Goal: Transaction & Acquisition: Purchase product/service

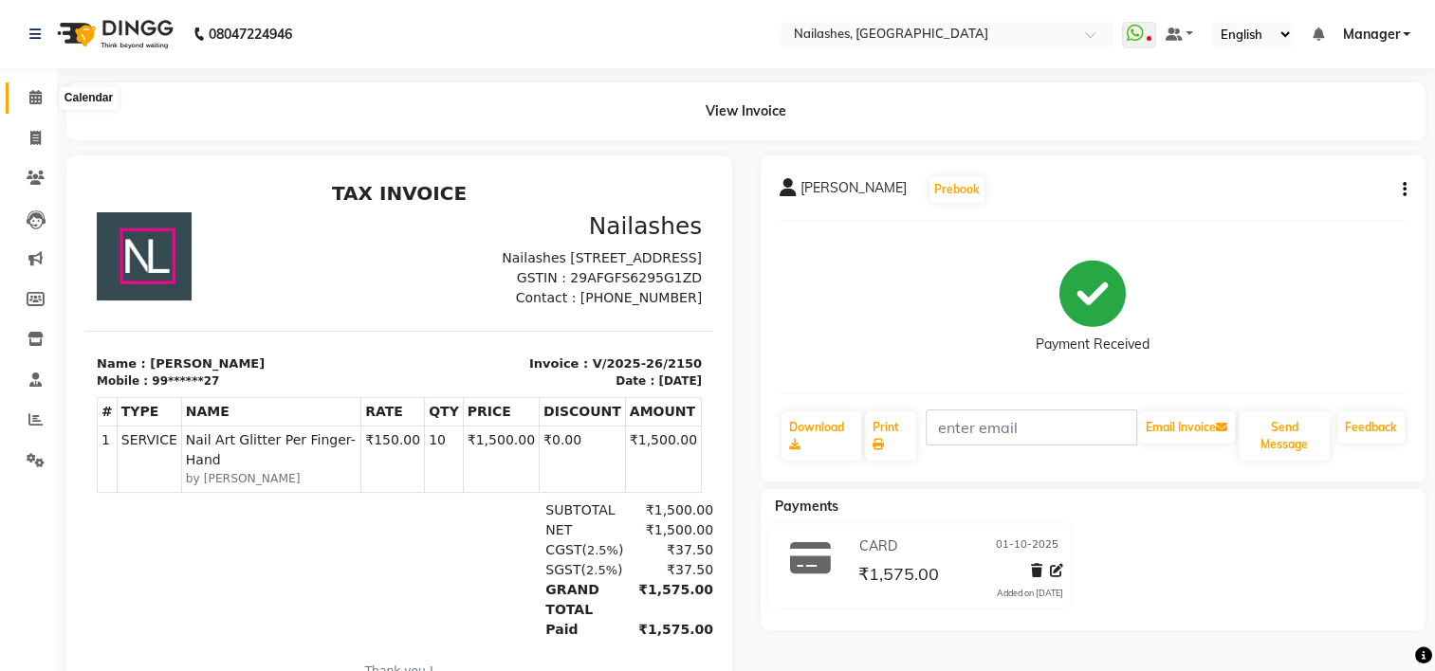
click at [34, 98] on icon at bounding box center [35, 97] width 12 height 14
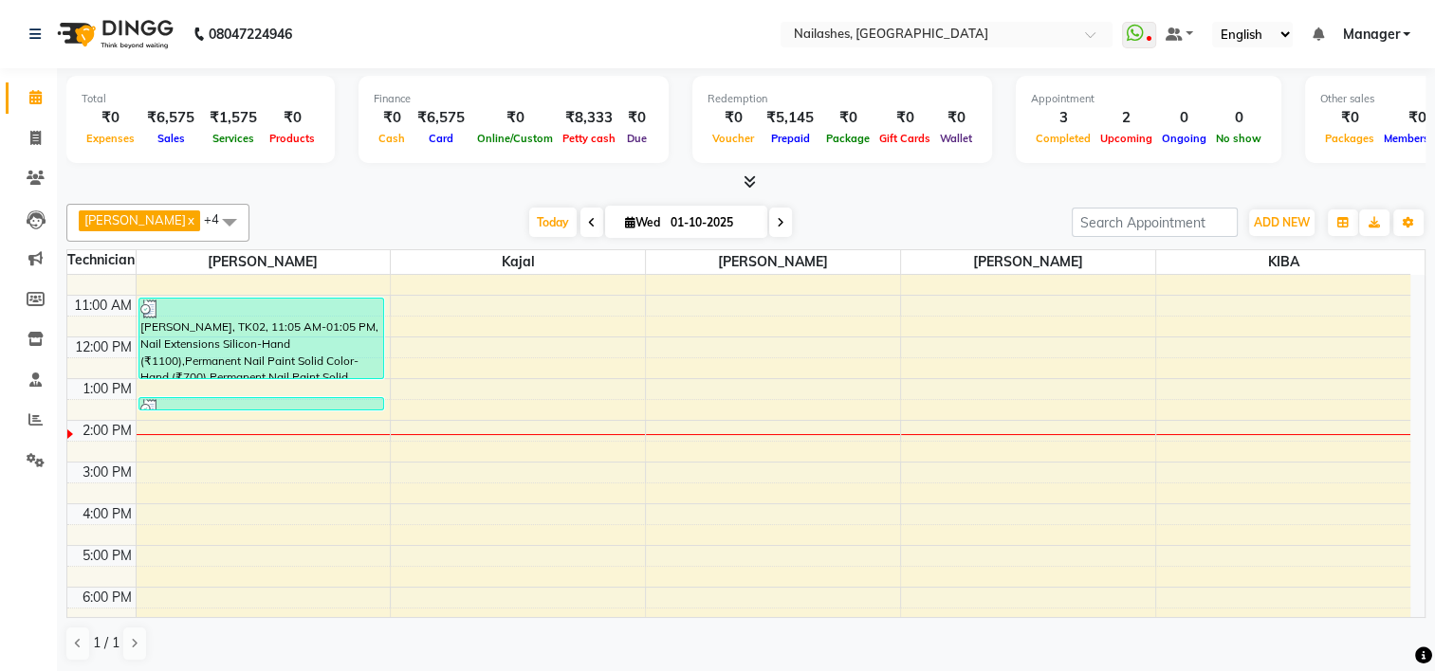
scroll to position [193, 0]
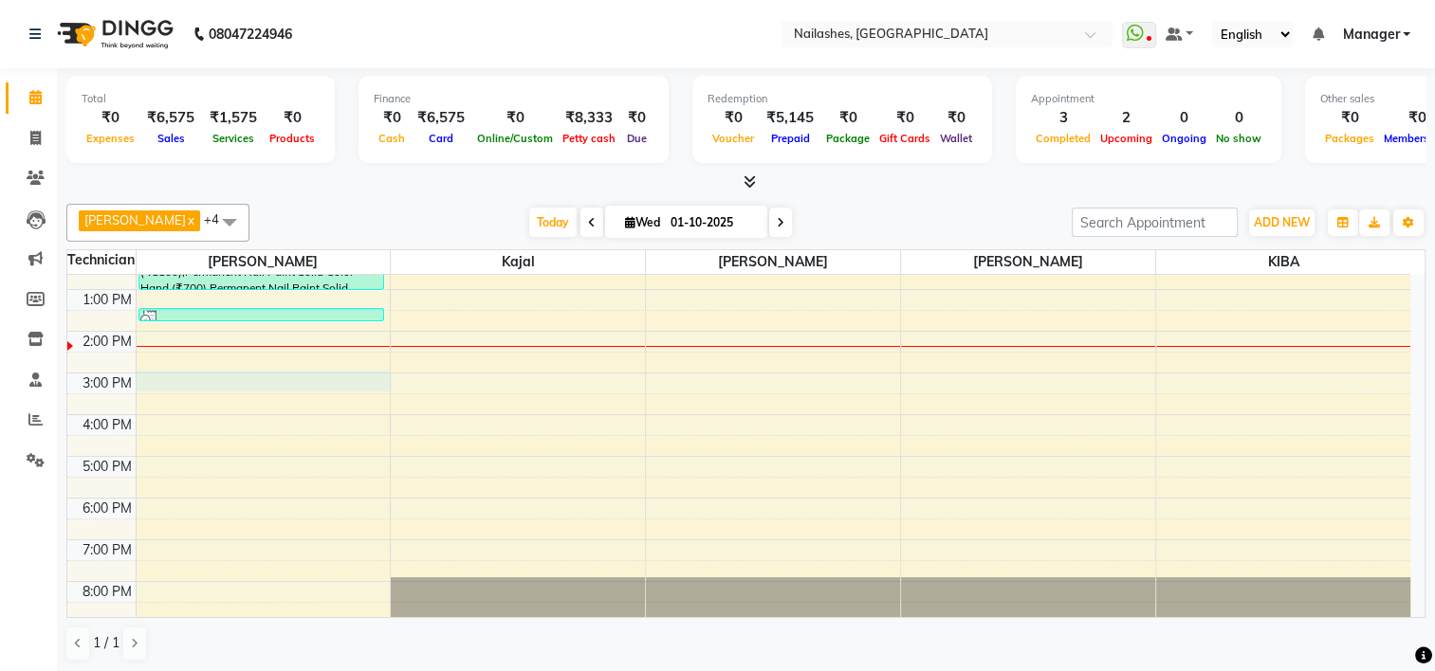
click at [226, 376] on div "8:00 AM 9:00 AM 10:00 AM 11:00 AM 12:00 PM 1:00 PM 2:00 PM 3:00 PM 4:00 PM 5:00…" at bounding box center [738, 352] width 1343 height 541
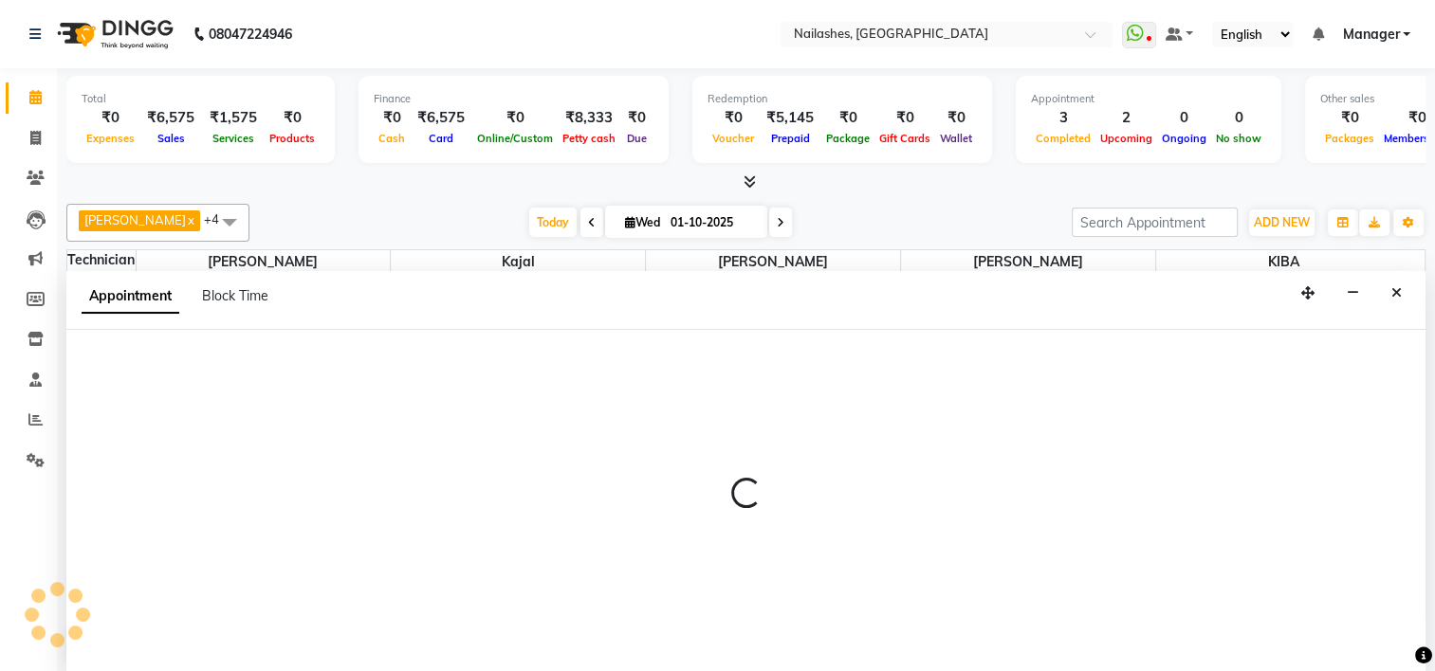
select select "68696"
select select "900"
select select "tentative"
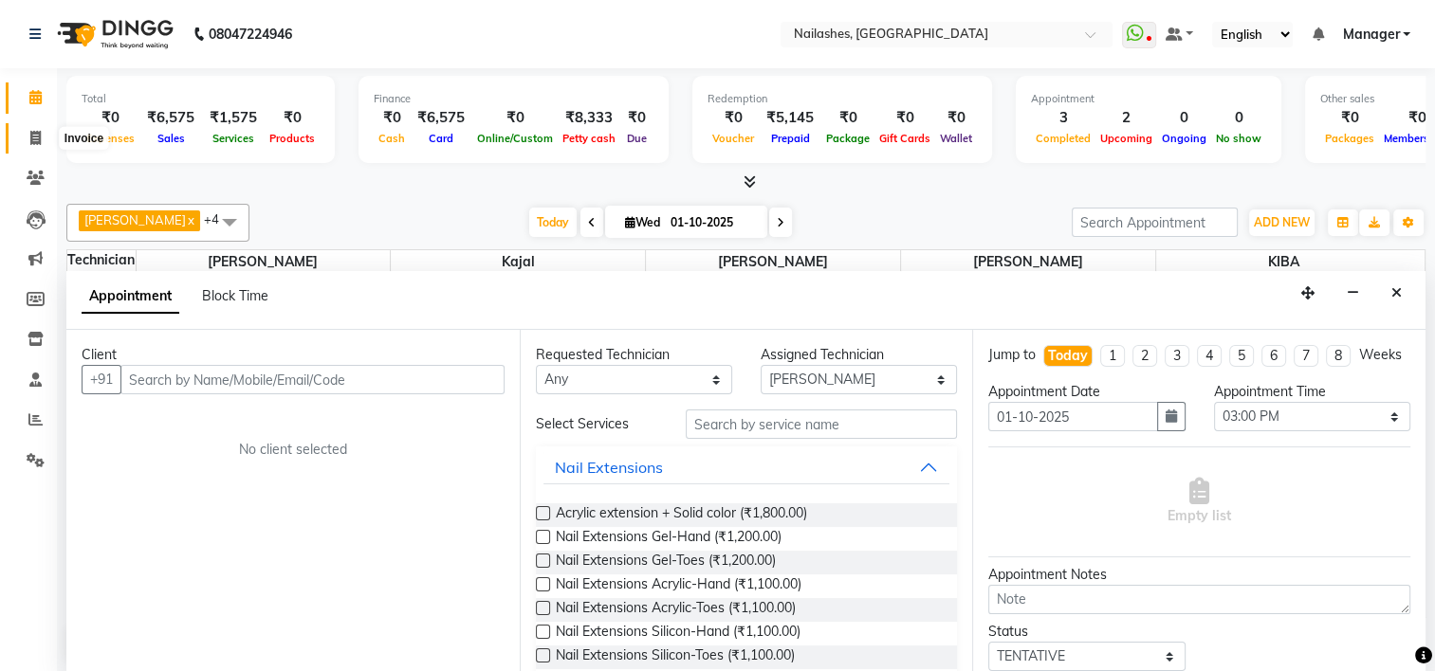
click at [37, 140] on icon at bounding box center [35, 138] width 10 height 14
select select "service"
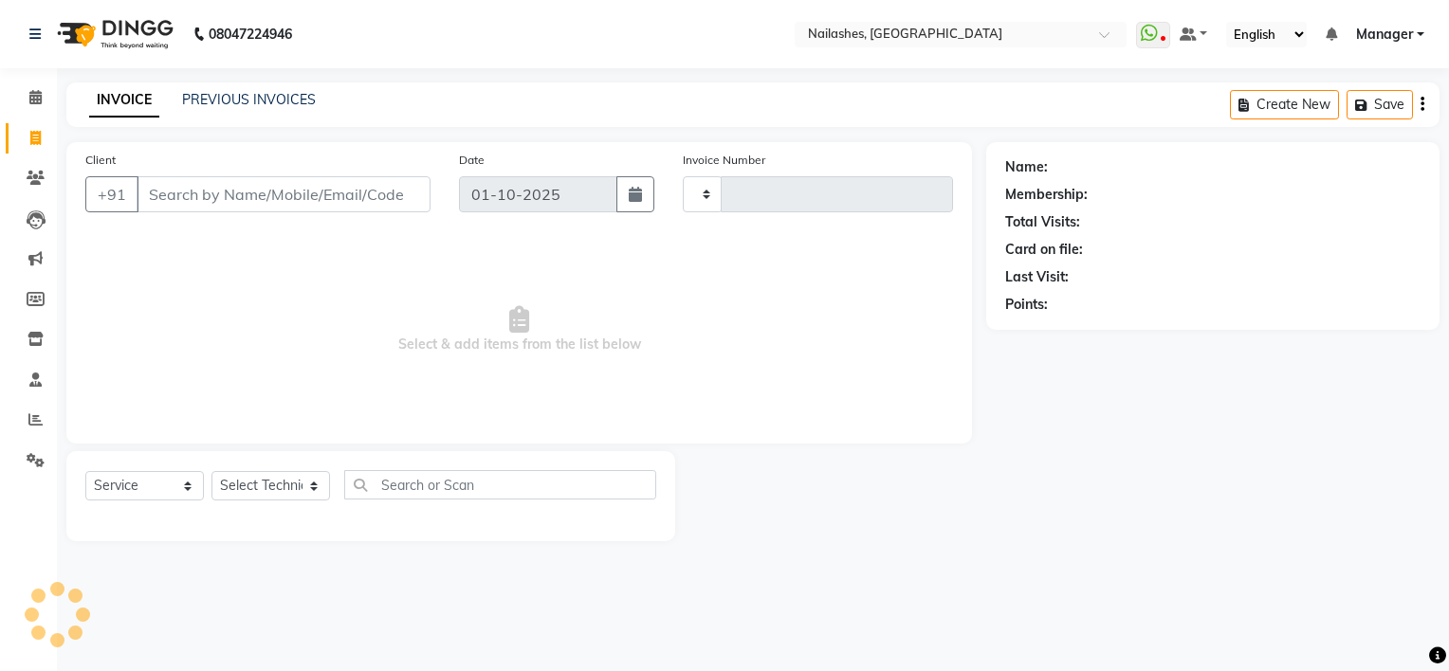
type input "2151"
select select "6579"
click at [42, 99] on span at bounding box center [35, 98] width 33 height 22
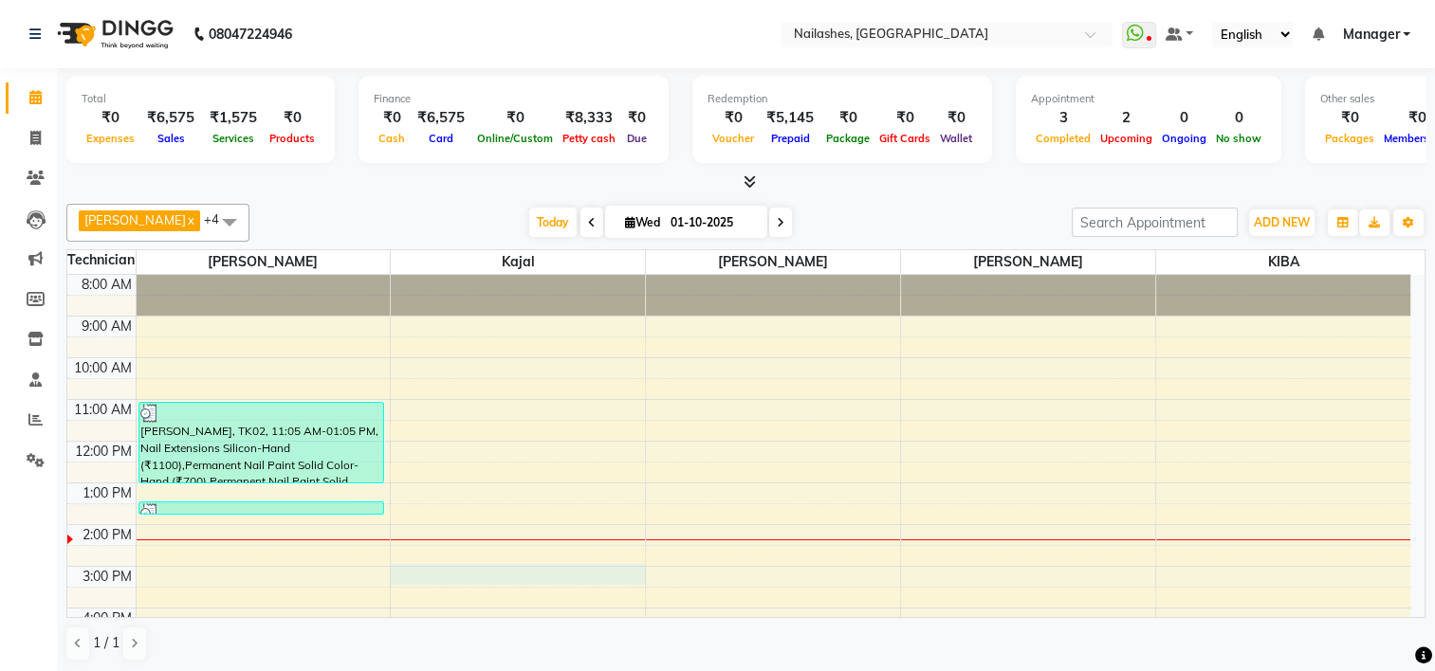
click at [522, 569] on div "8:00 AM 9:00 AM 10:00 AM 11:00 AM 12:00 PM 1:00 PM 2:00 PM 3:00 PM 4:00 PM 5:00…" at bounding box center [738, 545] width 1343 height 541
select select "62952"
select select "900"
select select "tentative"
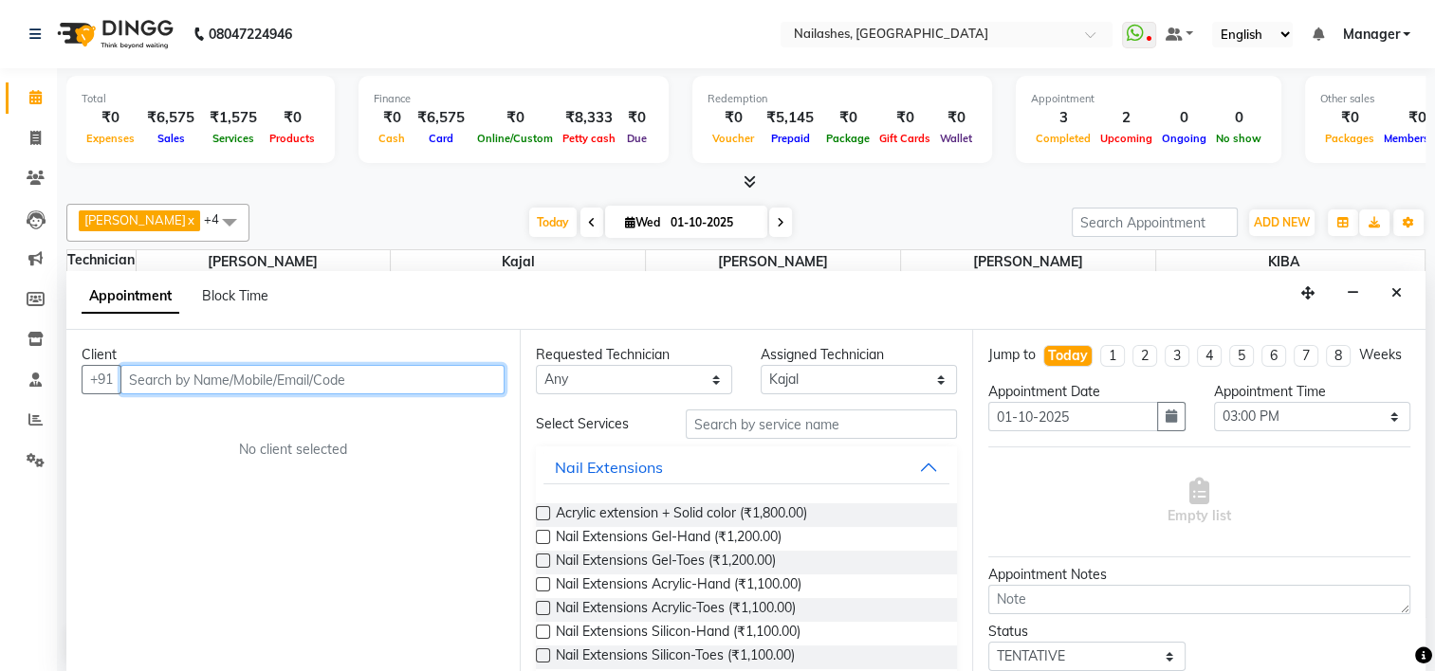
click at [240, 365] on input "text" at bounding box center [312, 379] width 384 height 29
type input "8302012463"
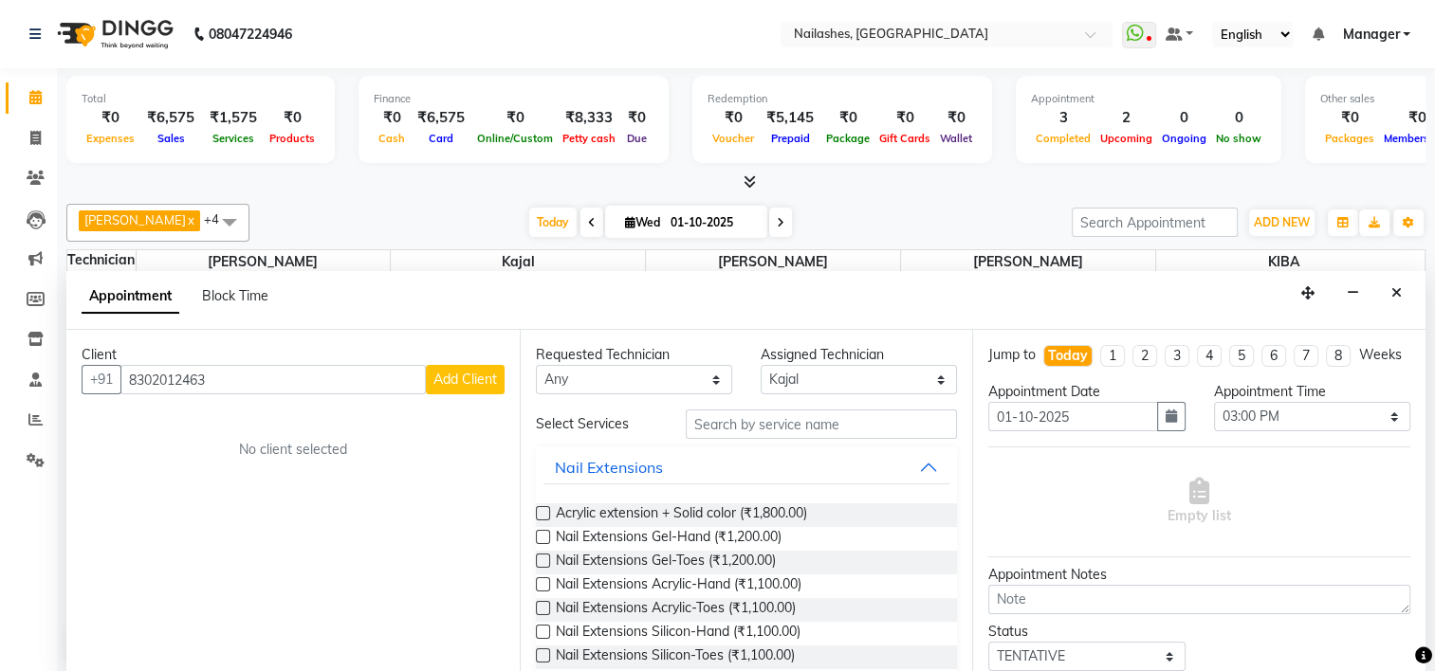
click at [450, 383] on span "Add Client" at bounding box center [465, 379] width 64 height 17
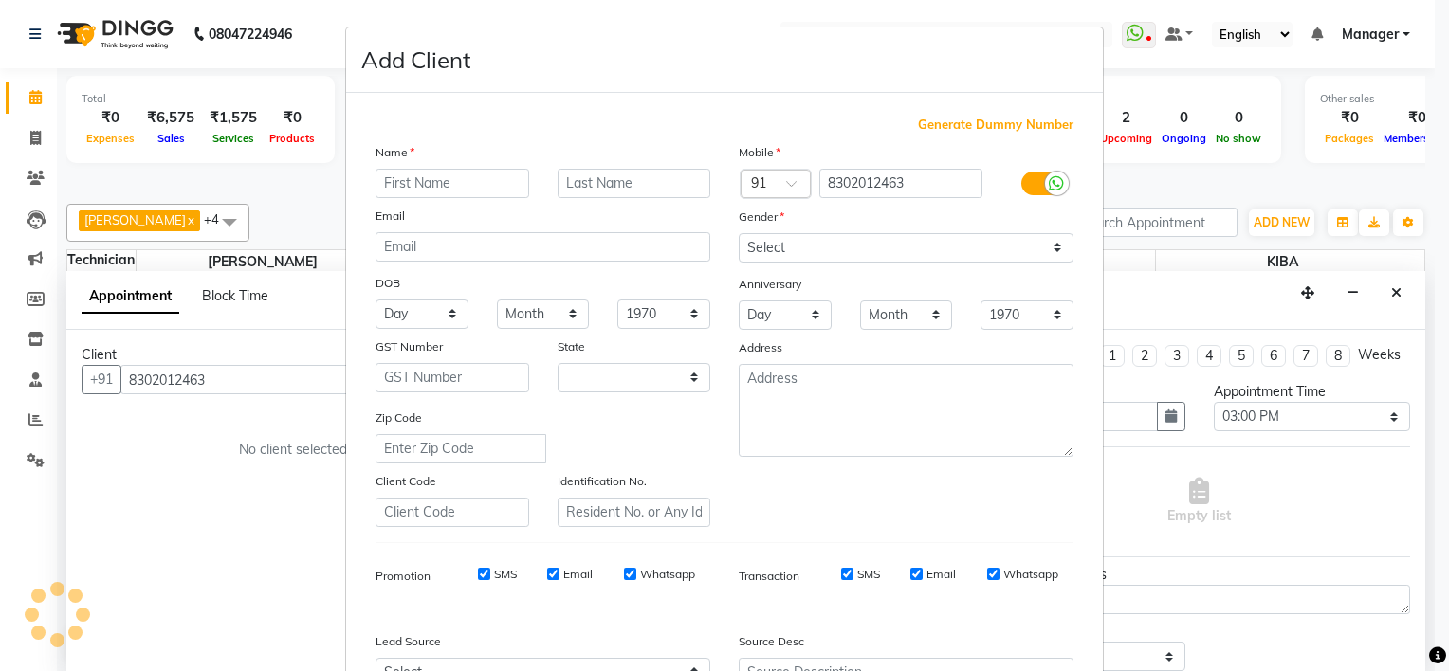
select select "21"
click at [396, 186] on input "text" at bounding box center [453, 183] width 154 height 29
type input "Sneha"
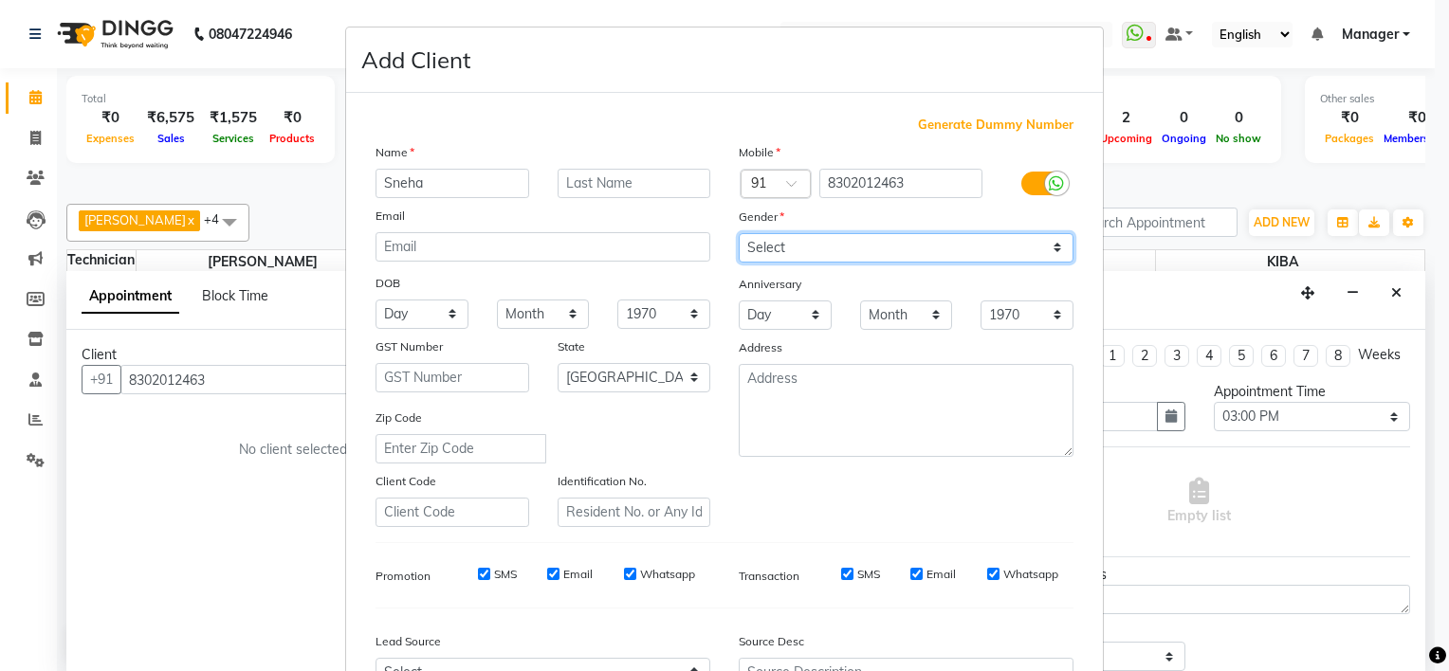
click at [797, 243] on select "Select [DEMOGRAPHIC_DATA] [DEMOGRAPHIC_DATA] Other Prefer Not To Say" at bounding box center [906, 247] width 335 height 29
select select "[DEMOGRAPHIC_DATA]"
click at [739, 234] on select "Select [DEMOGRAPHIC_DATA] [DEMOGRAPHIC_DATA] Other Prefer Not To Say" at bounding box center [906, 247] width 335 height 29
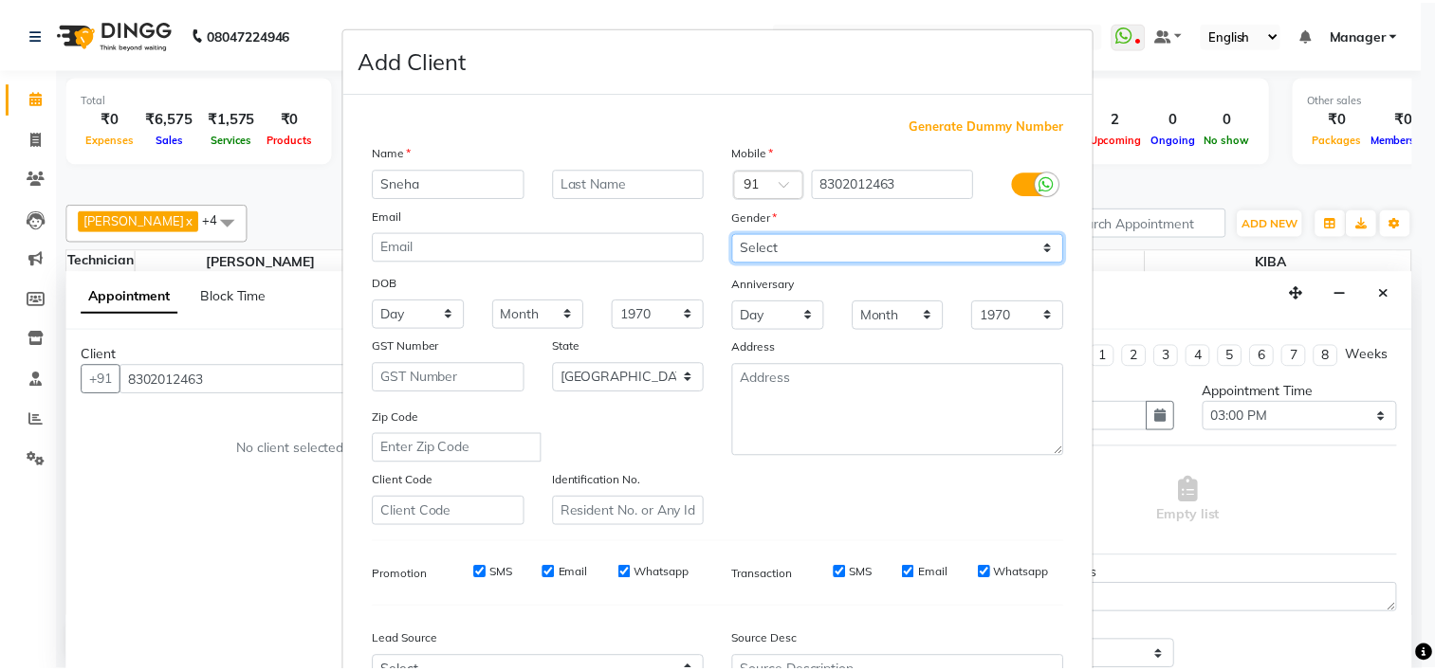
scroll to position [212, 0]
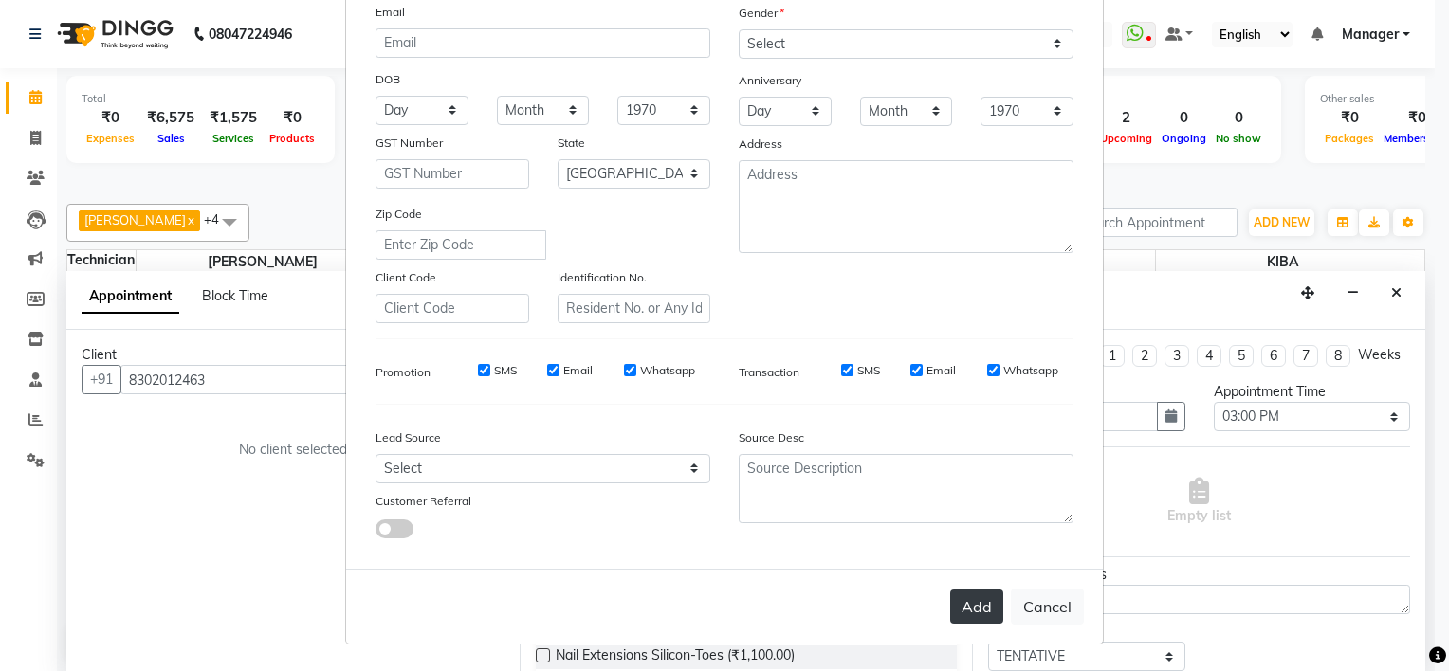
click at [975, 610] on button "Add" at bounding box center [976, 607] width 53 height 34
type input "83******63"
select select
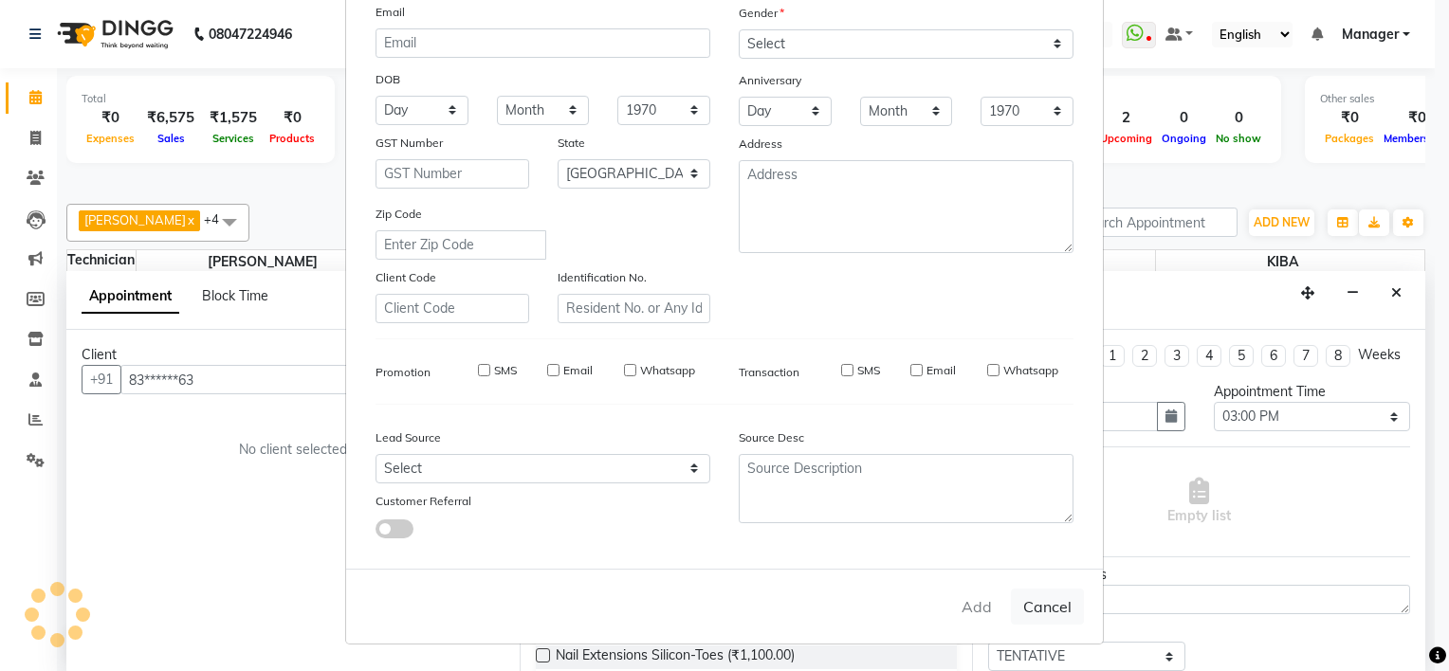
select select "null"
select select
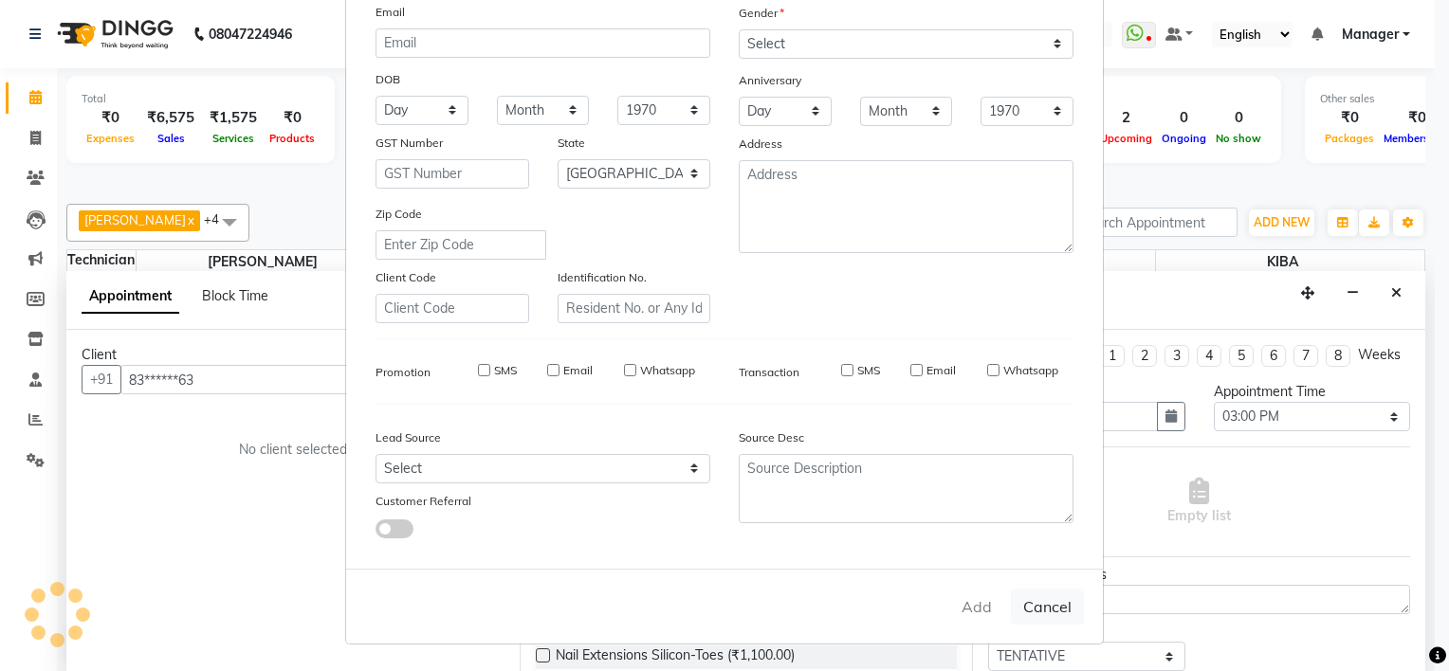
checkbox input "false"
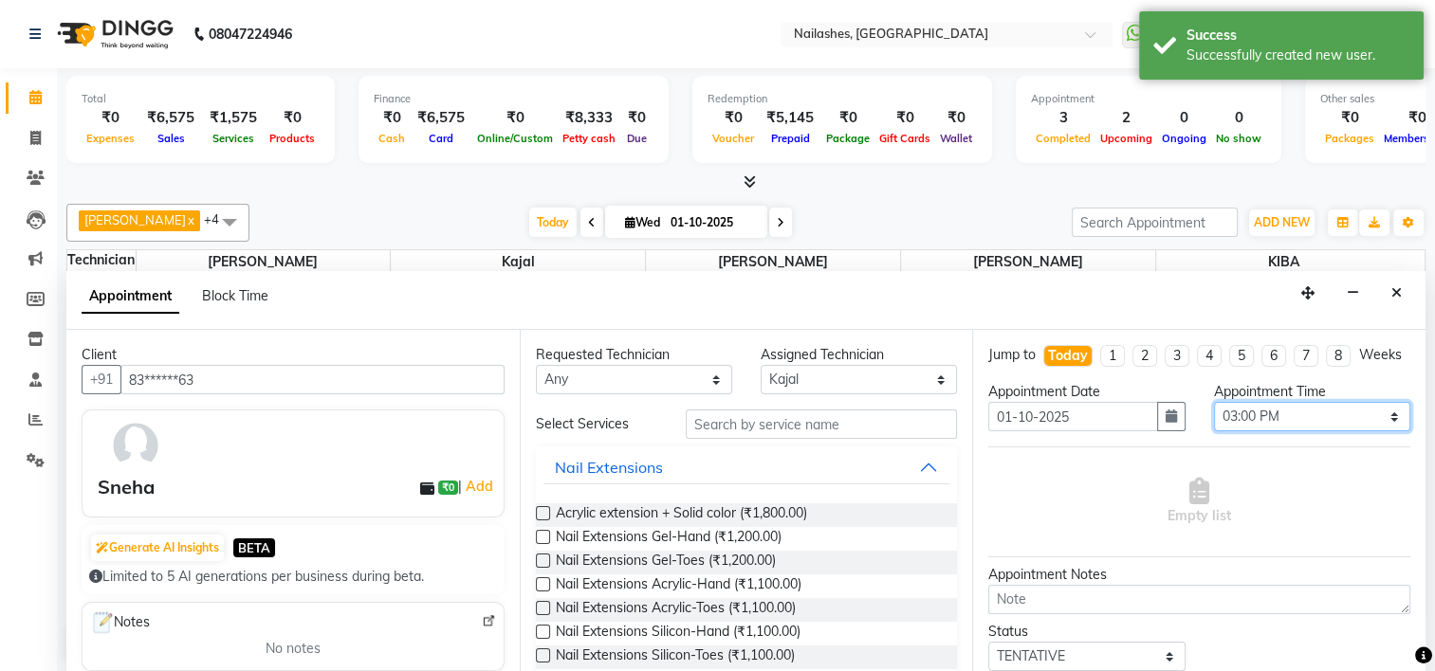
click at [1246, 431] on select "Select 09:00 AM 09:15 AM 09:30 AM 09:45 AM 10:00 AM 10:15 AM 10:30 AM 10:45 AM …" at bounding box center [1312, 416] width 196 height 29
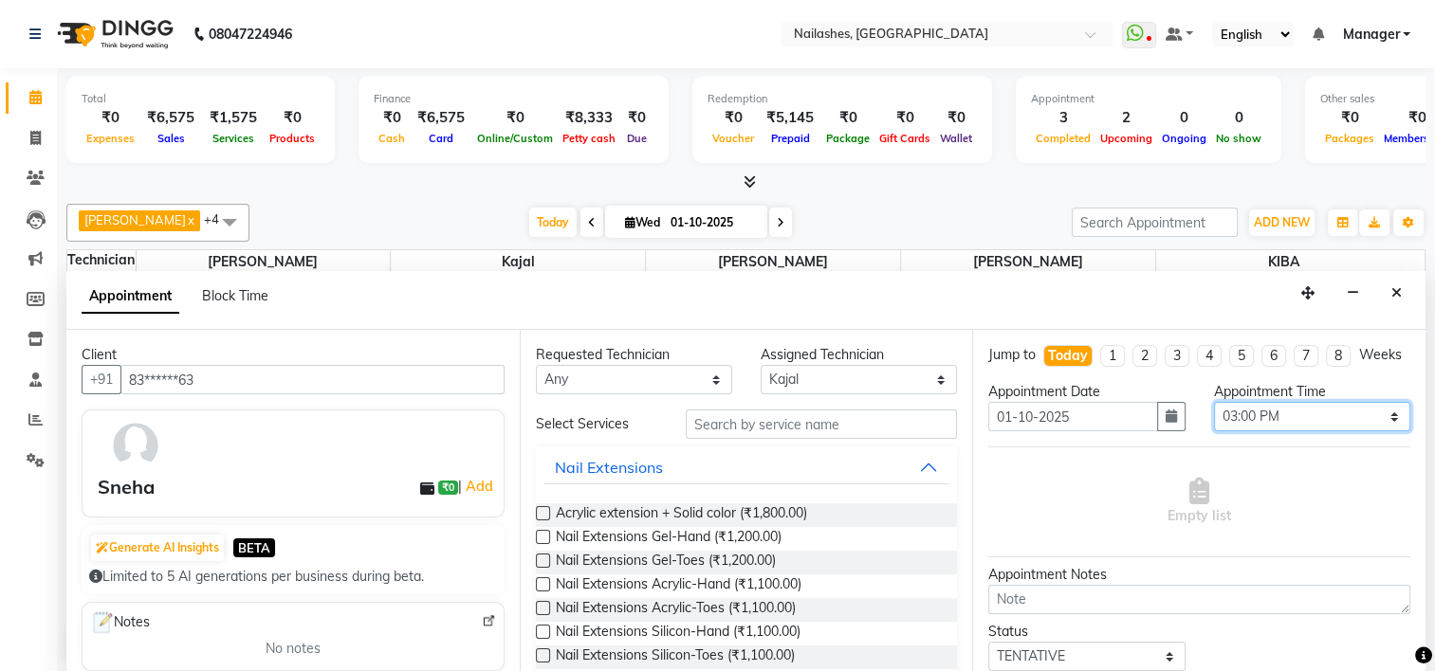
click at [1214, 417] on select "Select 09:00 AM 09:15 AM 09:30 AM 09:45 AM 10:00 AM 10:15 AM 10:30 AM 10:45 AM …" at bounding box center [1312, 416] width 196 height 29
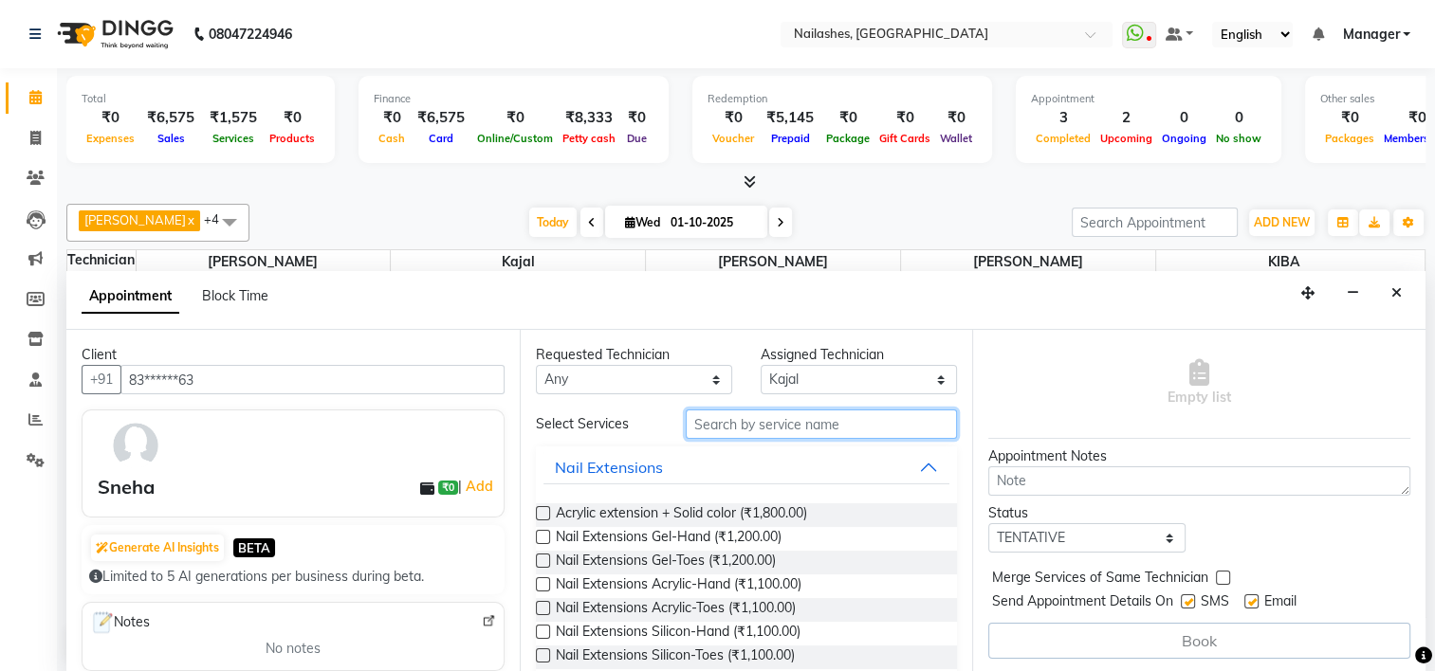
click at [778, 425] on input "text" at bounding box center [821, 424] width 271 height 29
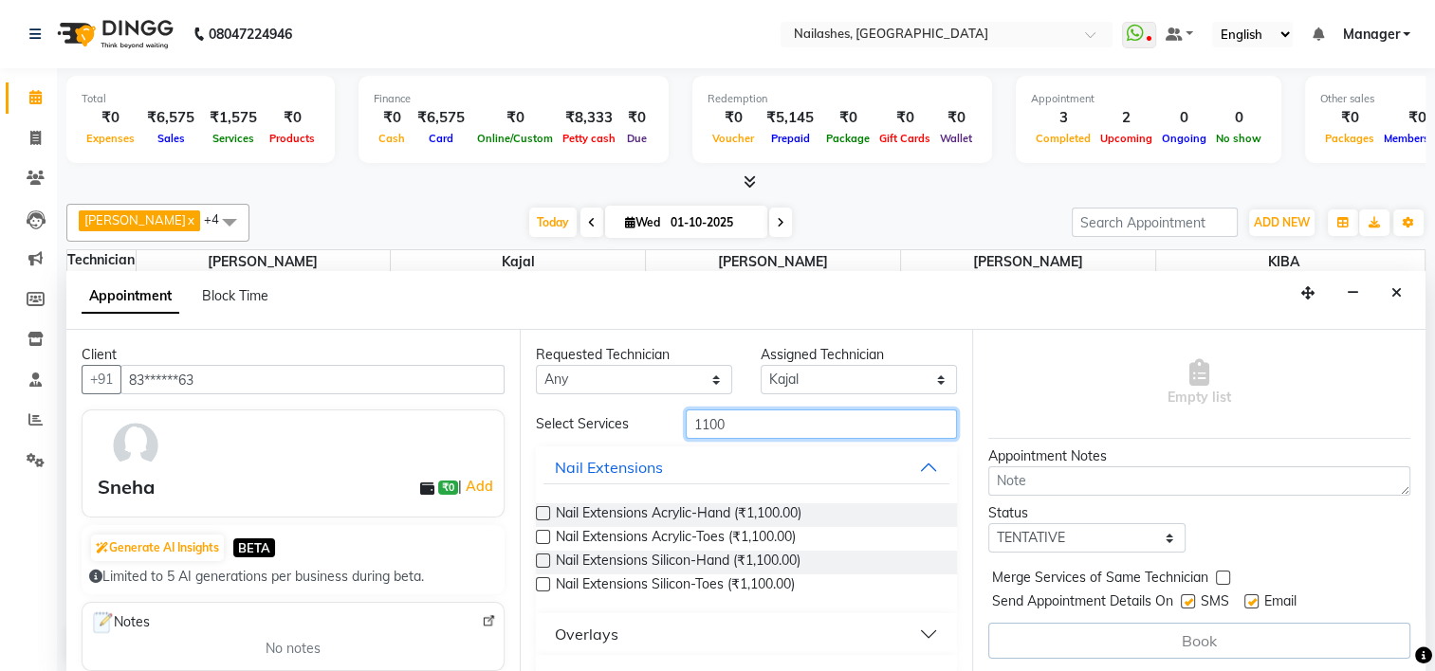
type input "1100"
click at [539, 507] on label at bounding box center [543, 513] width 14 height 14
click at [539, 509] on input "checkbox" at bounding box center [542, 515] width 12 height 12
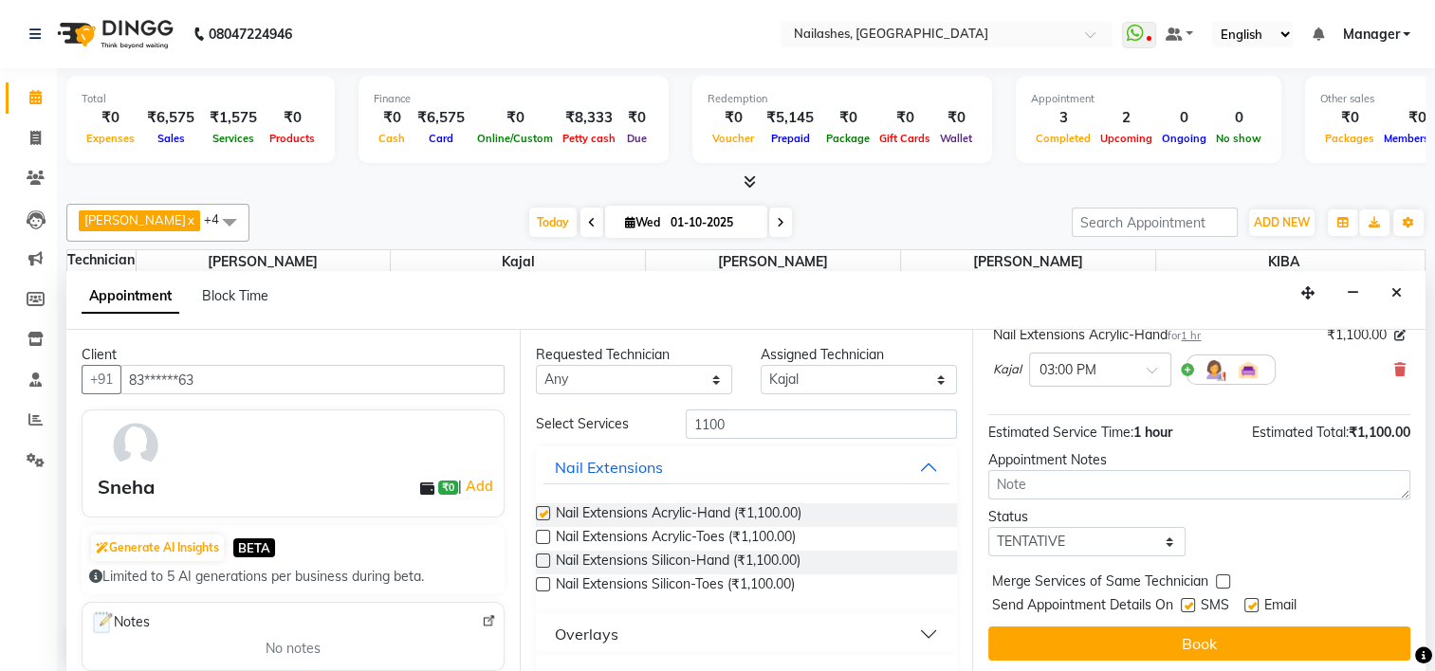
checkbox input "false"
click at [753, 430] on input "1100" at bounding box center [821, 424] width 271 height 29
type input "1"
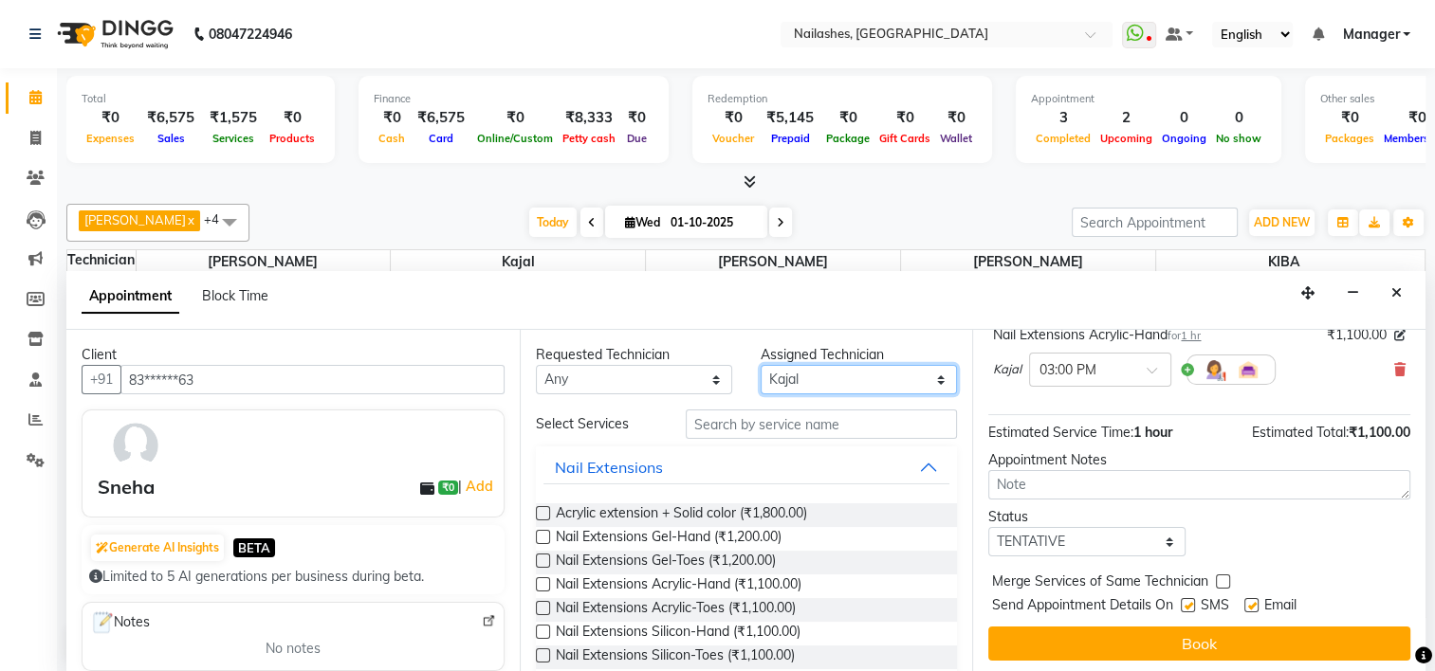
click at [814, 381] on select "Select ARISH [PERSON_NAME] [PERSON_NAME] [PERSON_NAME] [PERSON_NAME] KIBA [PERS…" at bounding box center [859, 379] width 196 height 29
select select "68736"
click at [761, 365] on select "Select ARISH [PERSON_NAME] [PERSON_NAME] [PERSON_NAME] [PERSON_NAME] KIBA [PERS…" at bounding box center [859, 379] width 196 height 29
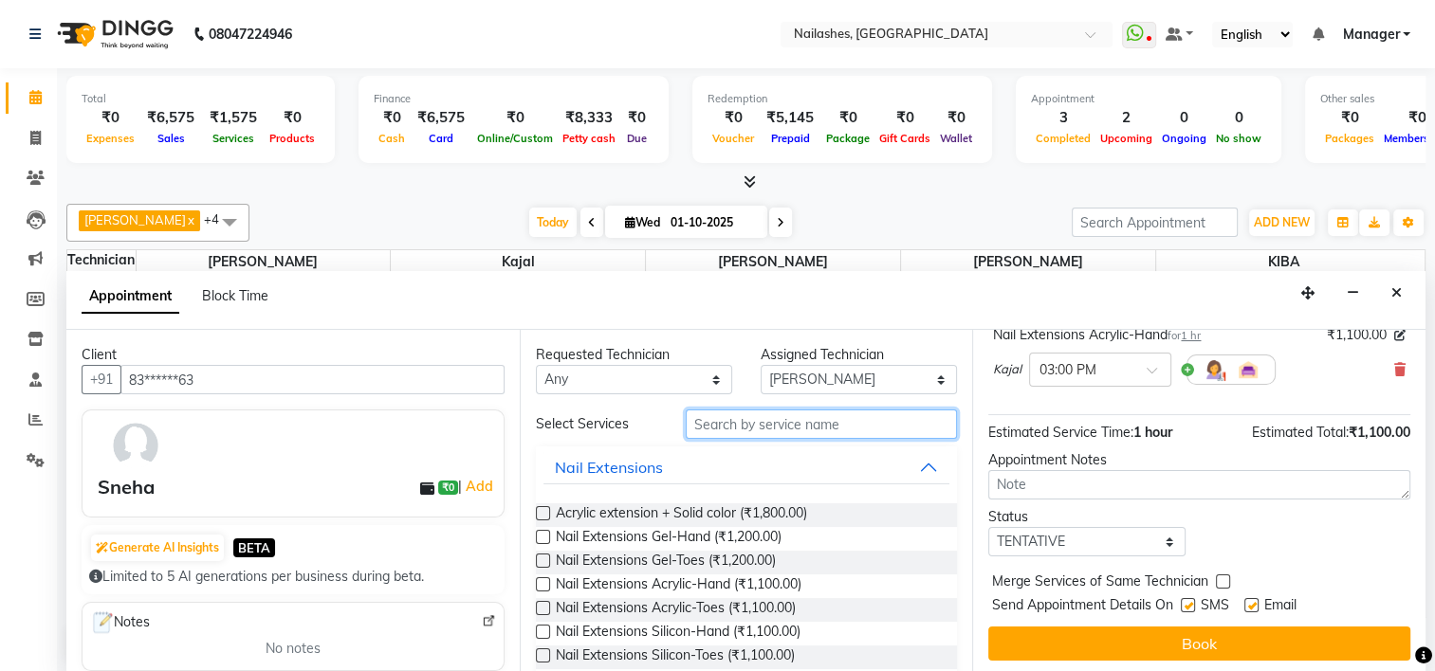
click at [726, 412] on input "text" at bounding box center [821, 424] width 271 height 29
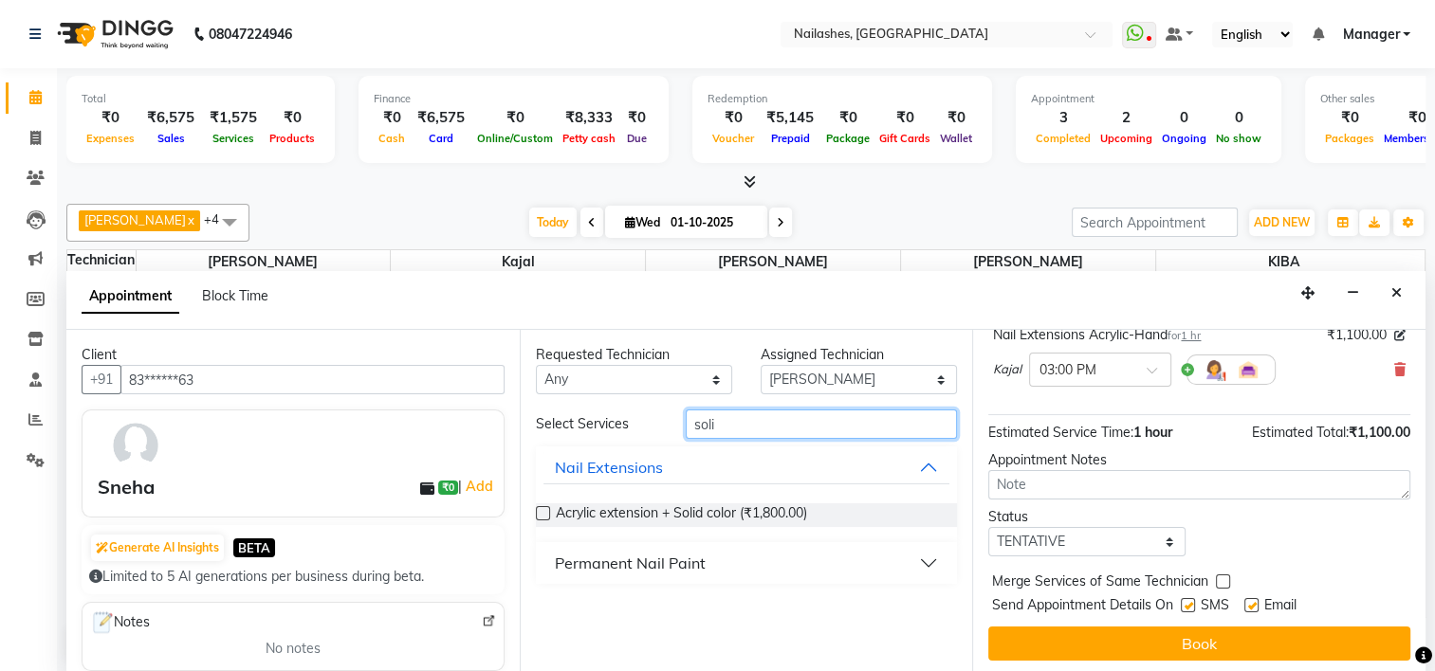
type input "soli"
click at [926, 560] on button "Permanent Nail Paint" at bounding box center [746, 563] width 407 height 34
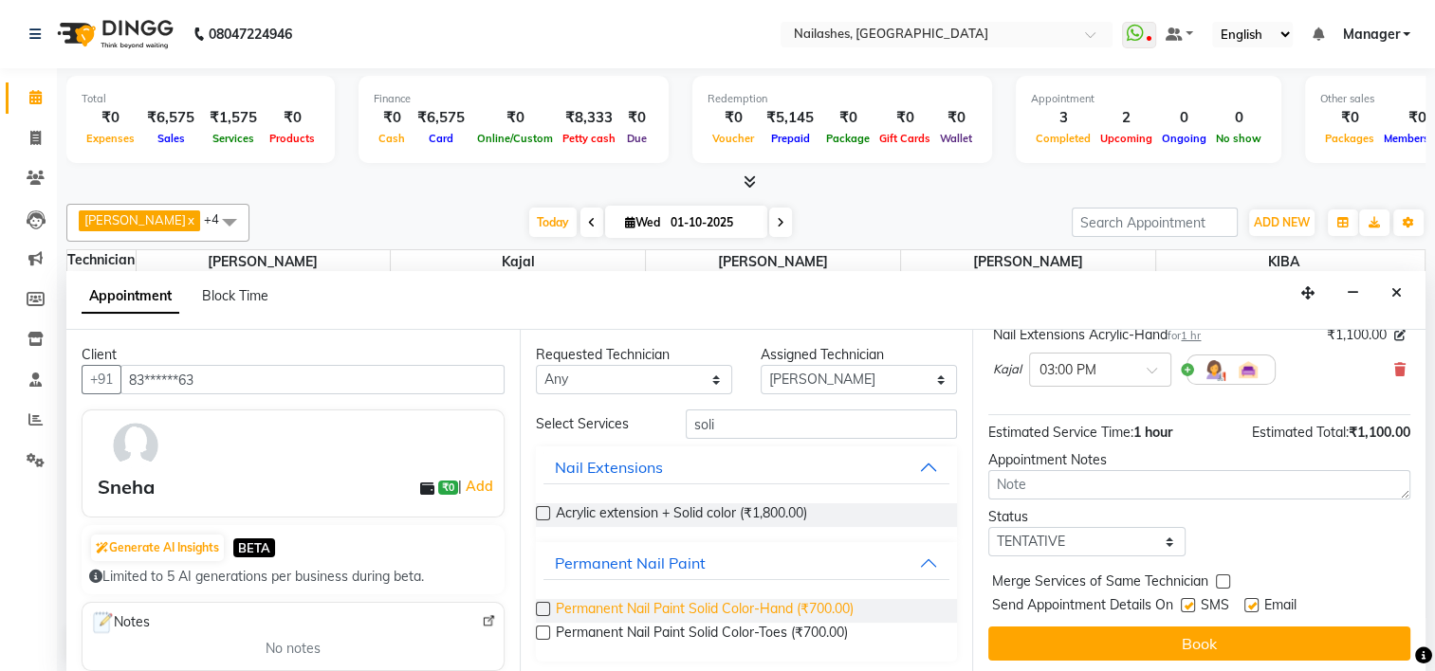
click at [834, 609] on span "Permanent Nail Paint Solid Color-Hand (₹700.00)" at bounding box center [705, 611] width 298 height 24
checkbox input "false"
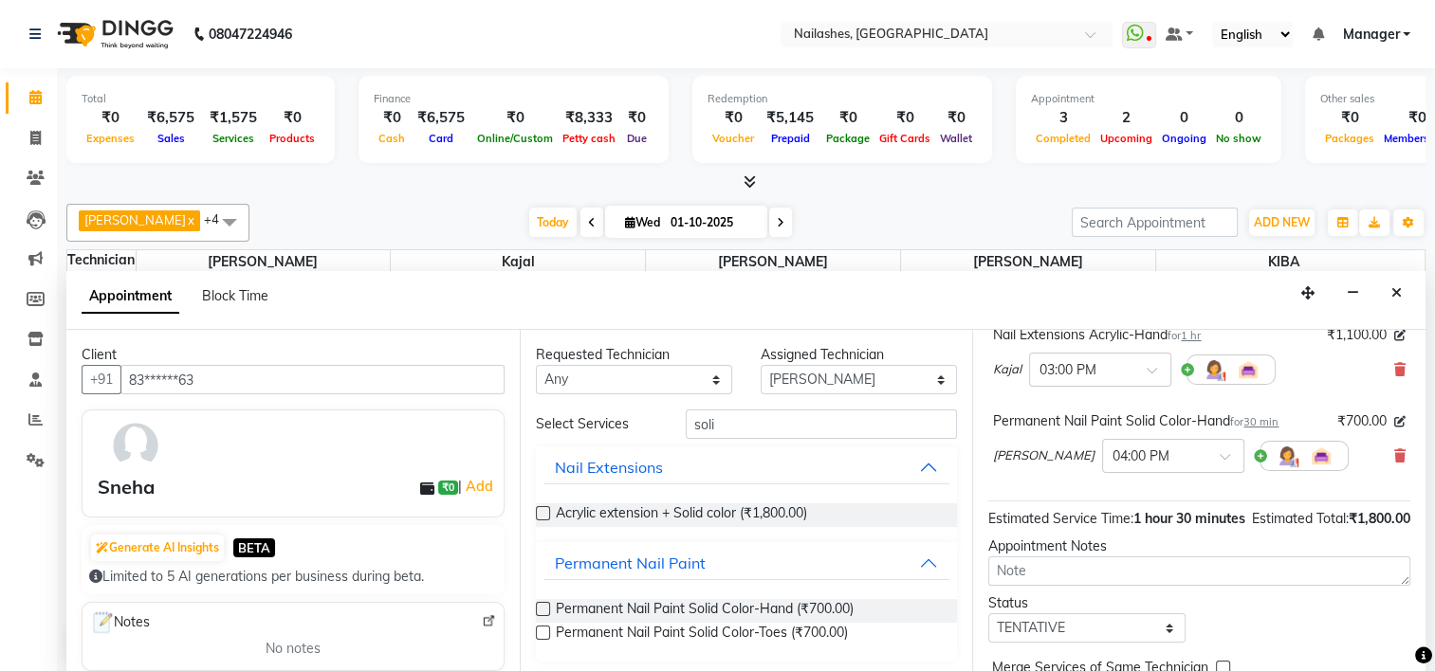
scroll to position [260, 0]
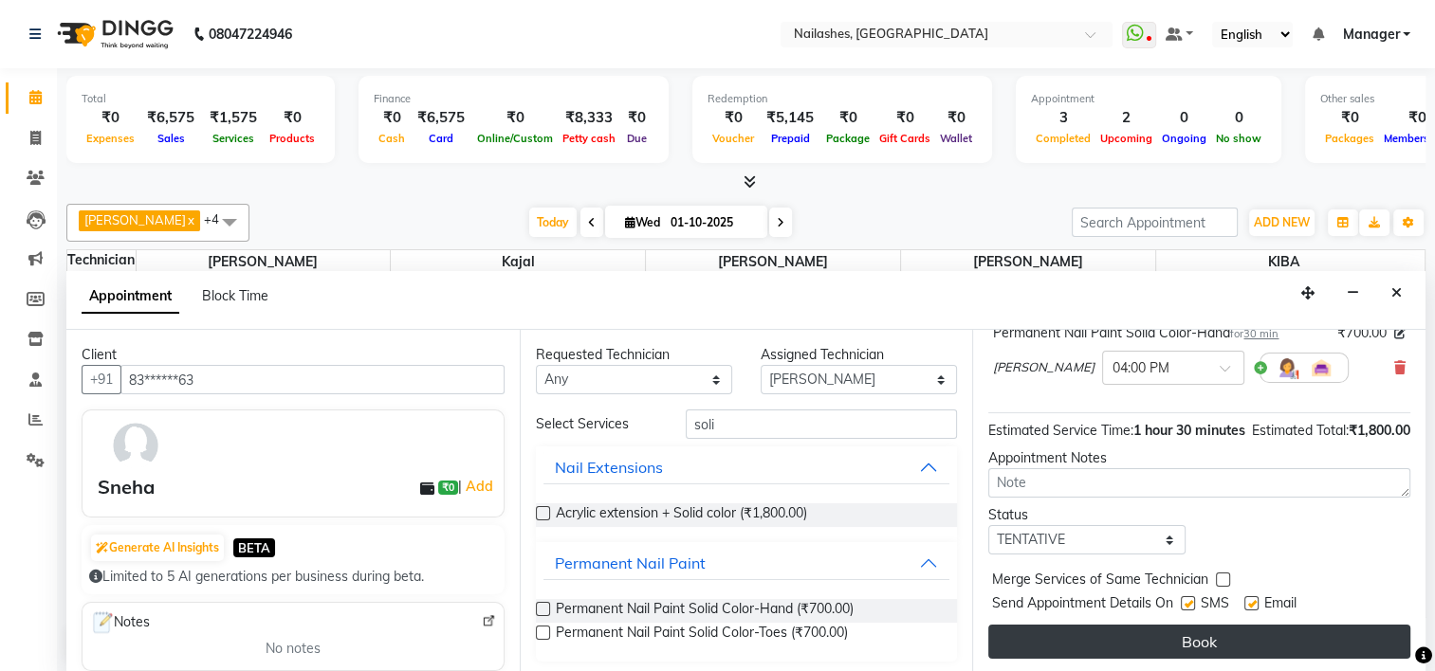
click at [1100, 639] on button "Book" at bounding box center [1199, 642] width 422 height 34
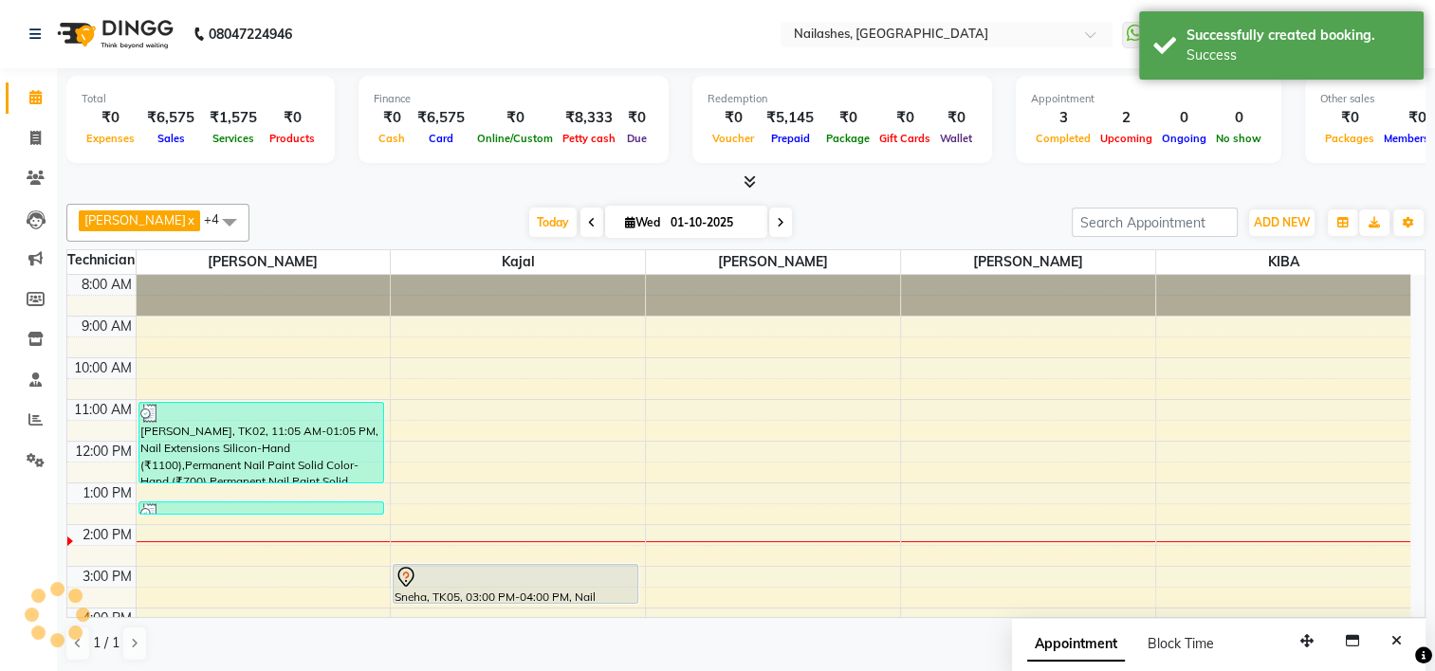
scroll to position [0, 0]
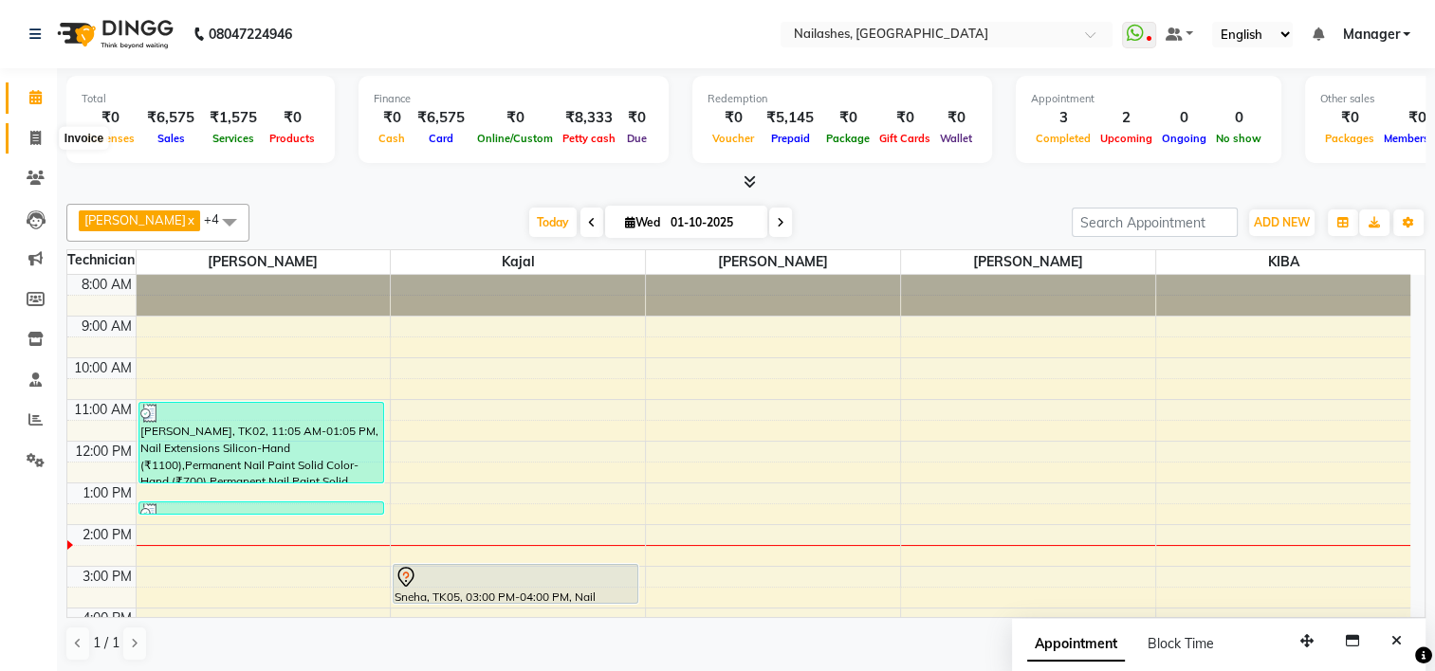
click at [31, 133] on icon at bounding box center [35, 138] width 10 height 14
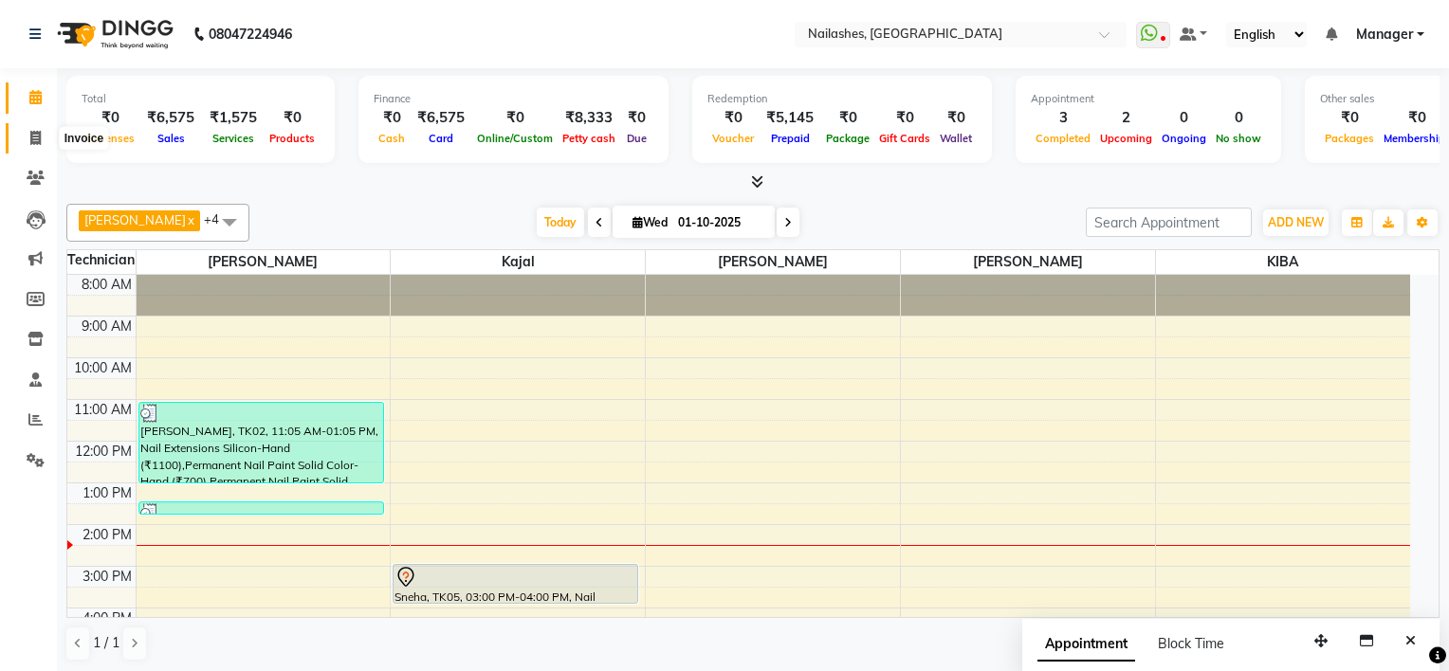
select select "service"
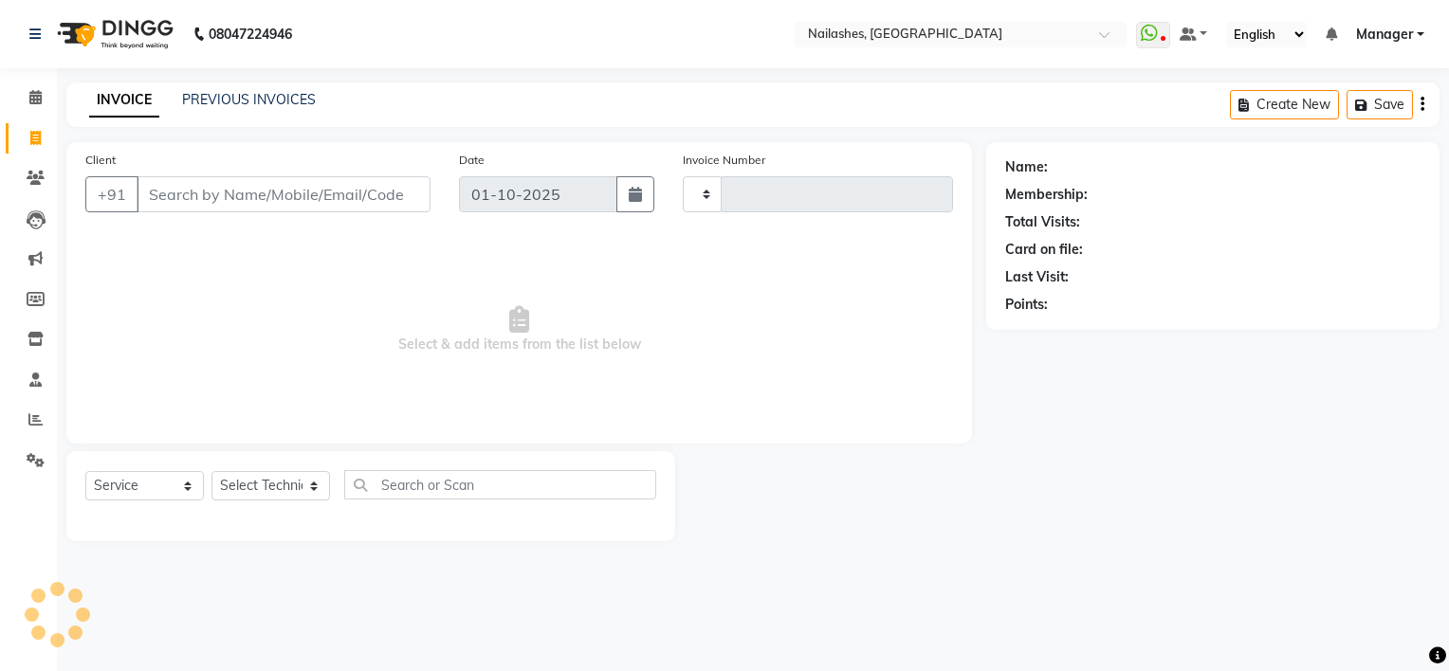
type input "2151"
select select "6579"
click at [200, 197] on input "Client" at bounding box center [284, 194] width 294 height 36
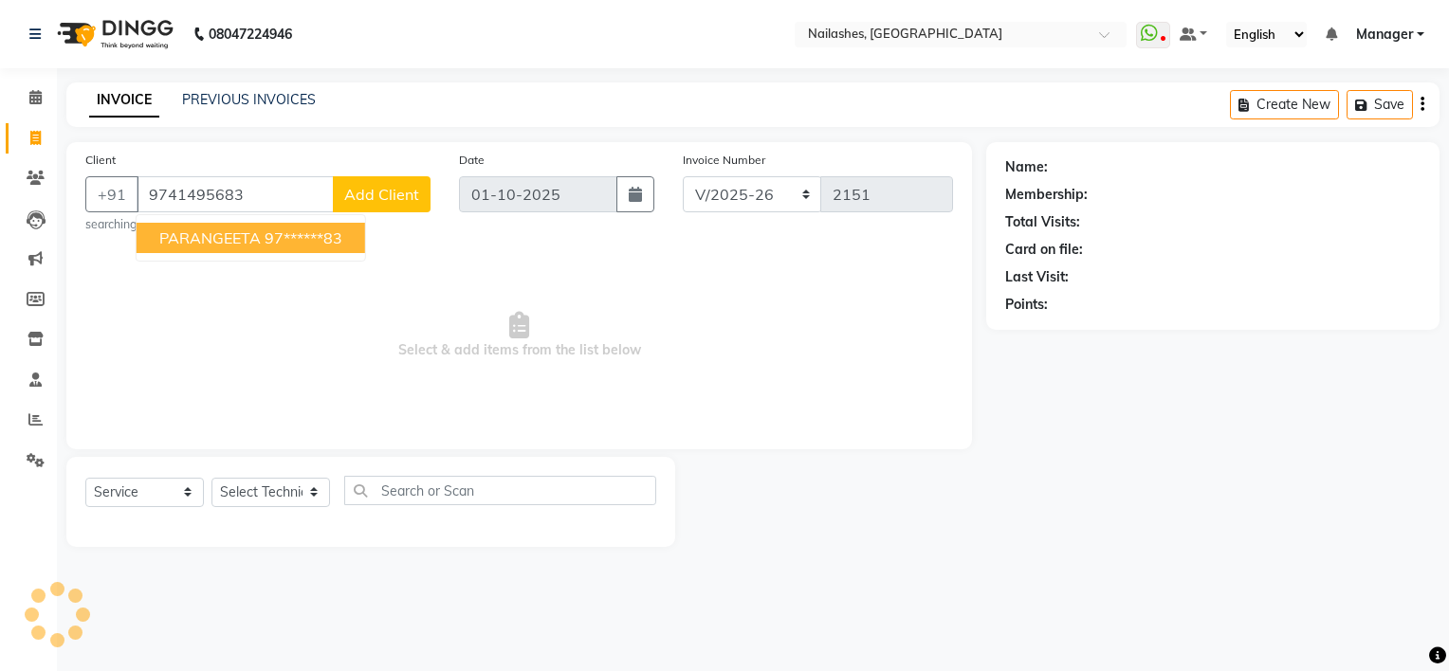
type input "9741495683"
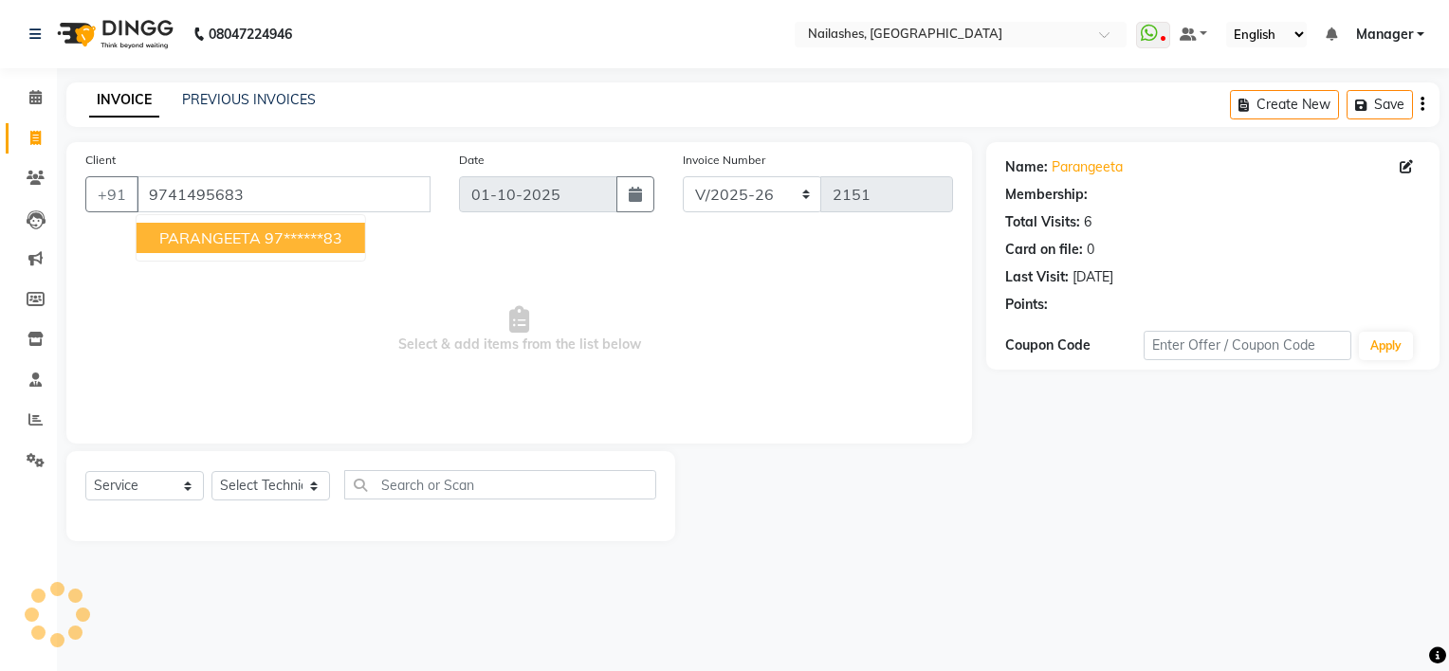
select select "1: Object"
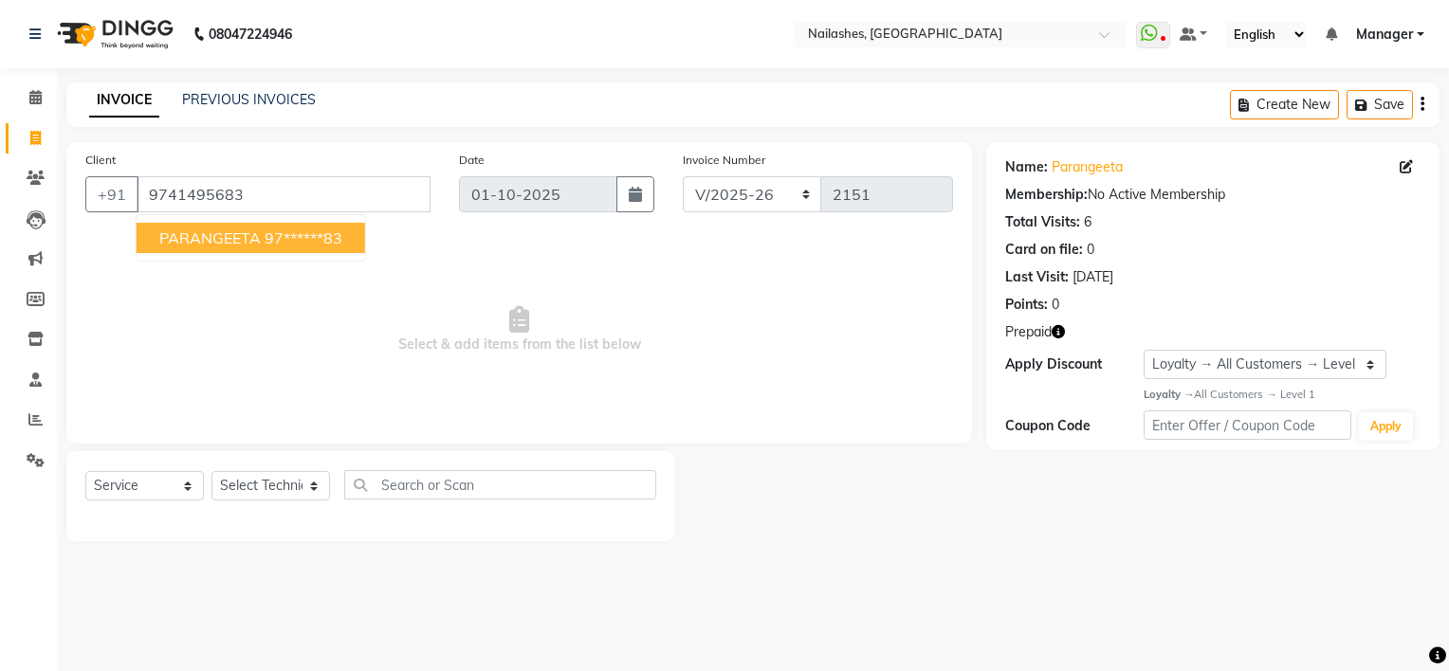
click at [203, 239] on span "PARANGEETA" at bounding box center [209, 238] width 101 height 19
type input "97******83"
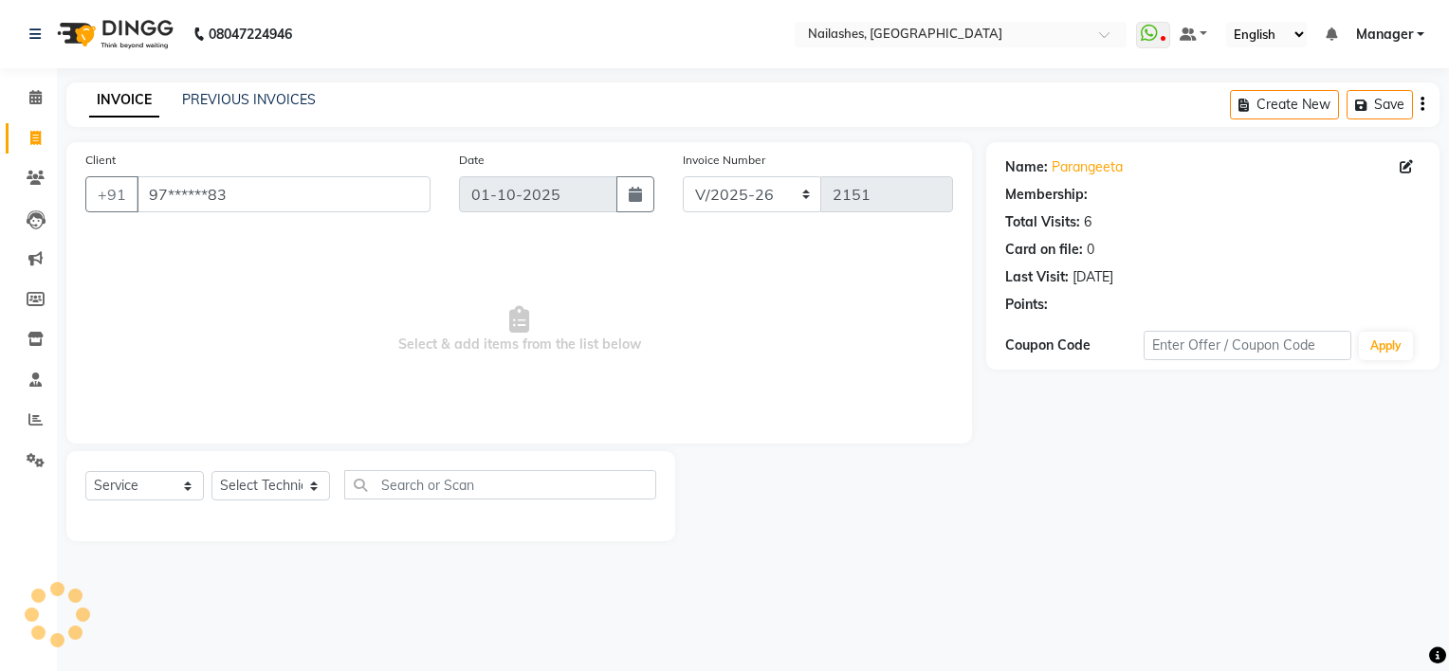
select select "1: Object"
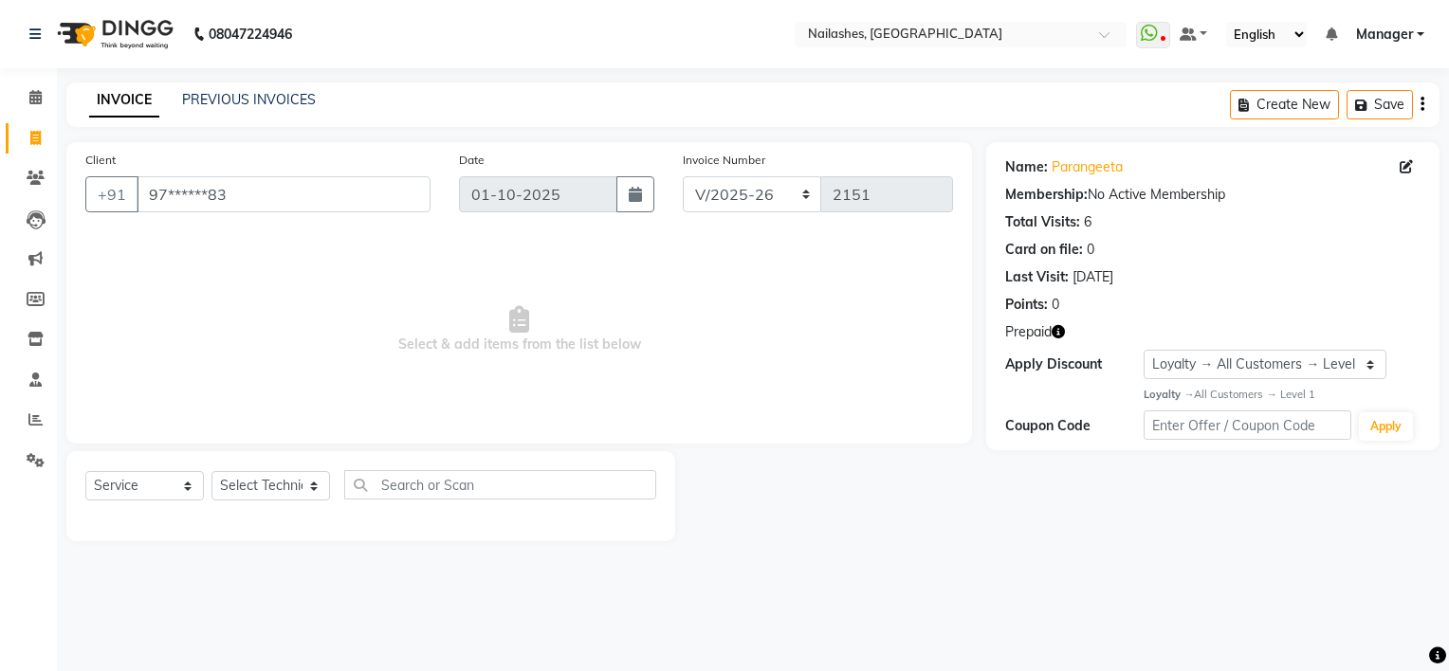
click at [1061, 327] on icon "button" at bounding box center [1058, 331] width 13 height 13
click at [247, 497] on select "Select Technician ARISH [PERSON_NAME] [PERSON_NAME] [PERSON_NAME] [PERSON_NAME]…" at bounding box center [270, 485] width 119 height 29
select select "84841"
click at [211, 472] on select "Select Technician ARISH [PERSON_NAME] [PERSON_NAME] [PERSON_NAME] [PERSON_NAME]…" at bounding box center [270, 485] width 119 height 29
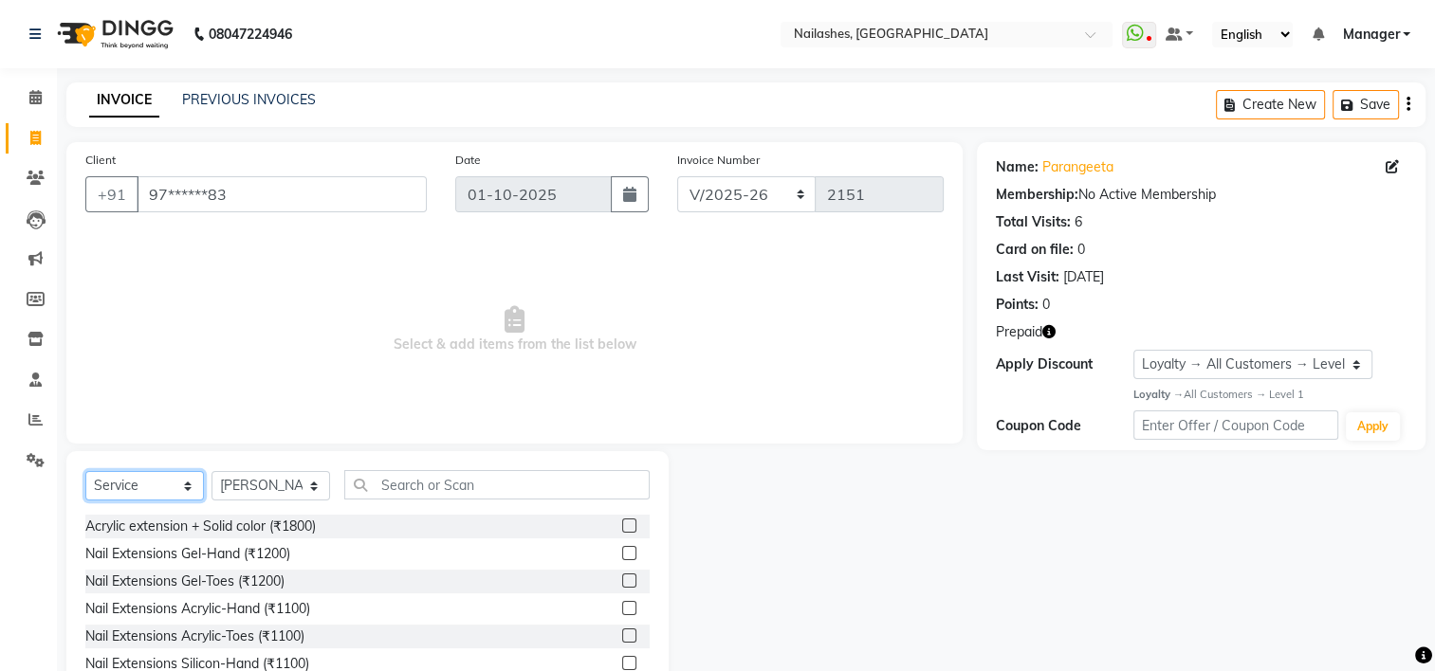
click at [140, 488] on select "Select Service Product Membership Package Voucher Prepaid Gift Card" at bounding box center [144, 485] width 119 height 29
select select "P"
click at [85, 472] on select "Select Service Product Membership Package Voucher Prepaid Gift Card" at bounding box center [144, 485] width 119 height 29
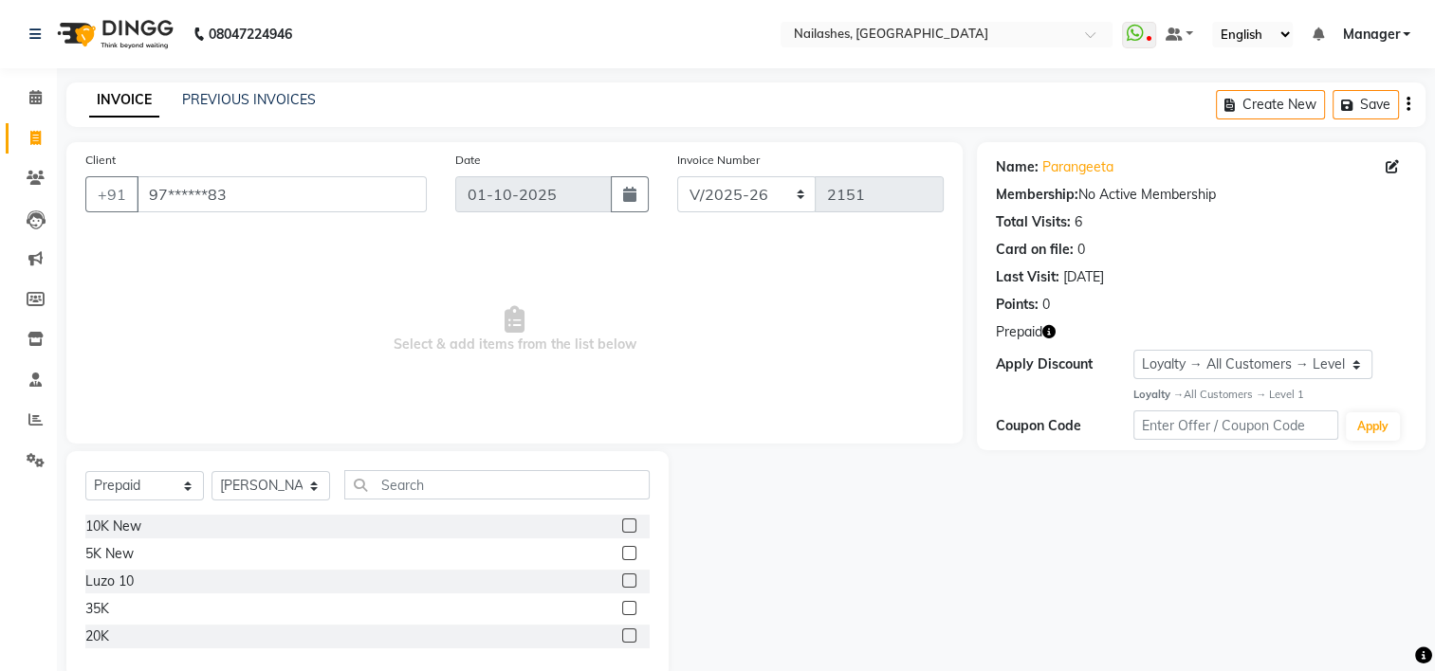
click at [633, 555] on label at bounding box center [629, 553] width 14 height 14
click at [633, 555] on input "checkbox" at bounding box center [628, 554] width 12 height 12
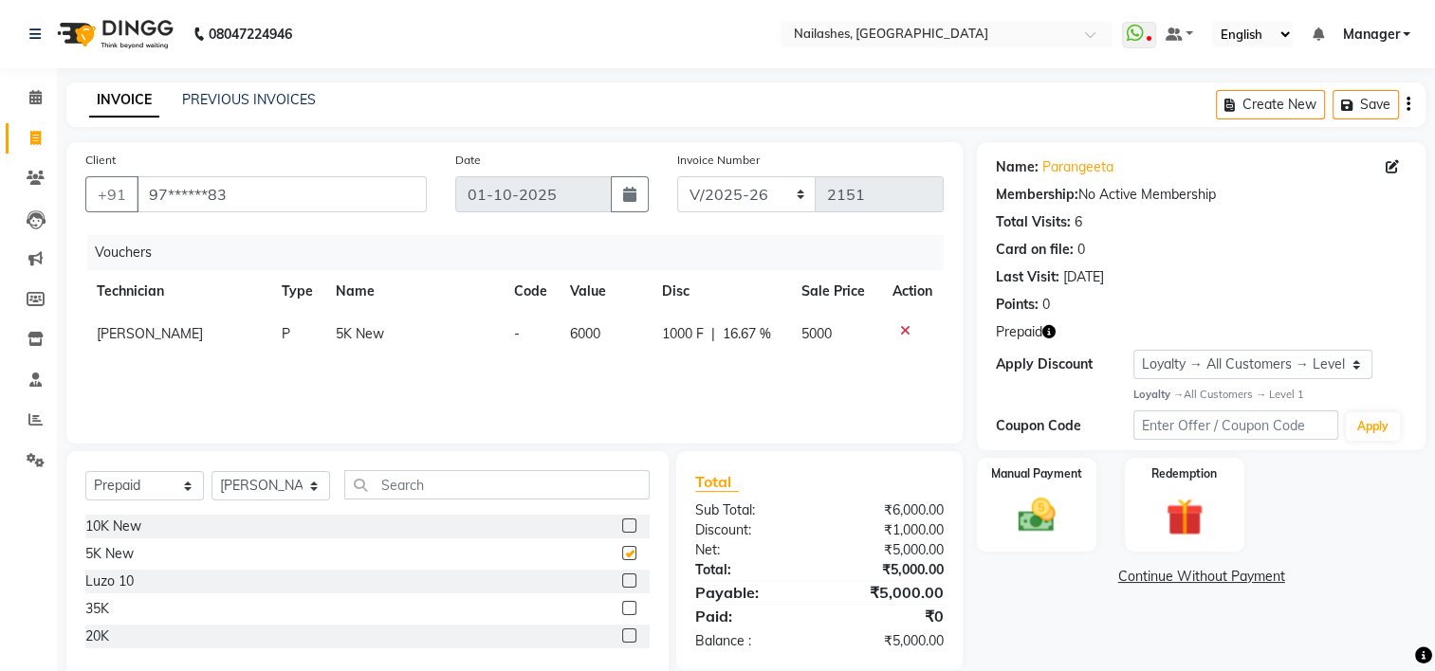
checkbox input "false"
click at [1072, 504] on div "Manual Payment" at bounding box center [1037, 505] width 124 height 98
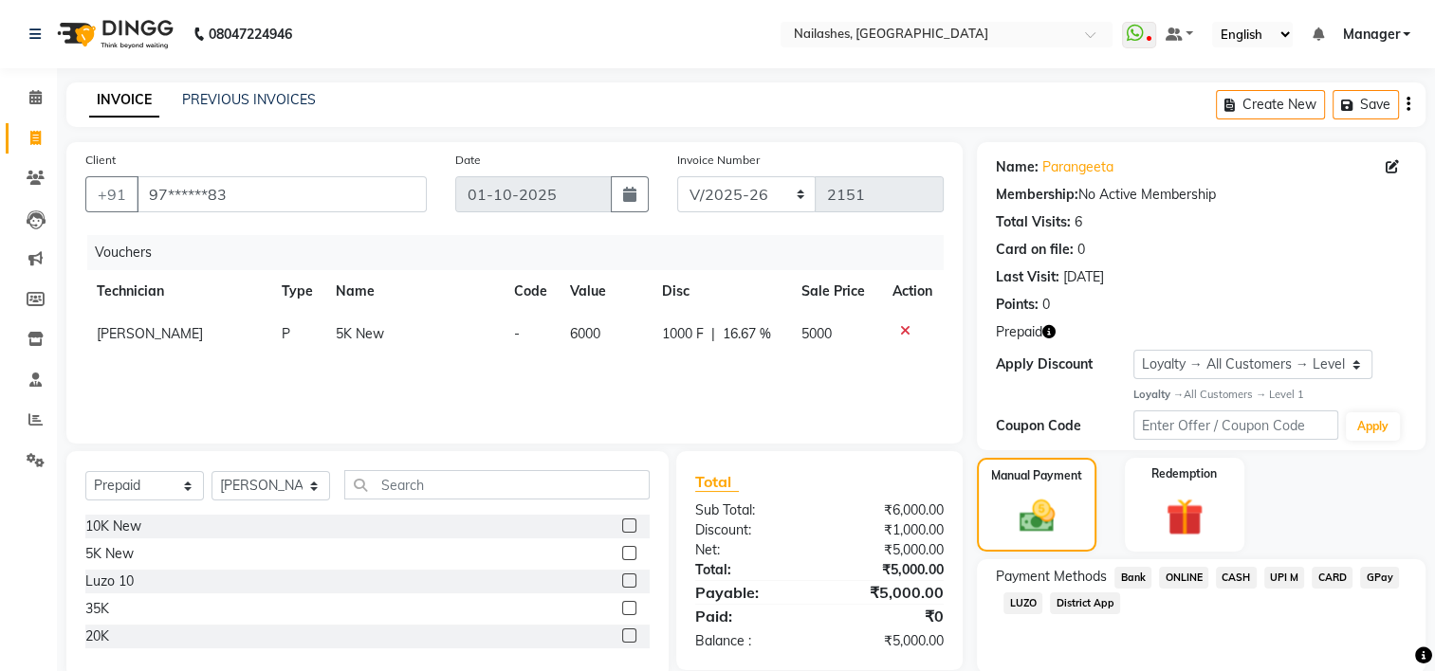
click at [1281, 577] on span "UPI M" at bounding box center [1284, 578] width 41 height 22
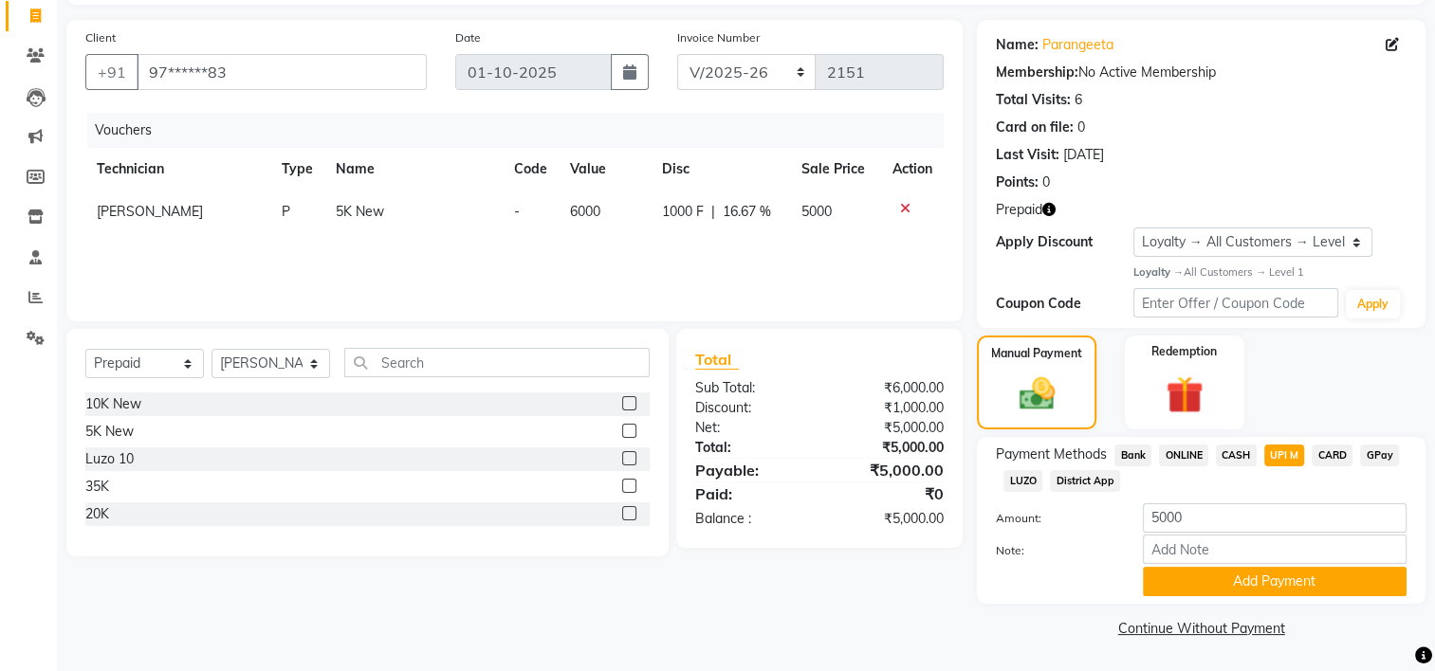
click at [1281, 577] on button "Add Payment" at bounding box center [1275, 581] width 264 height 29
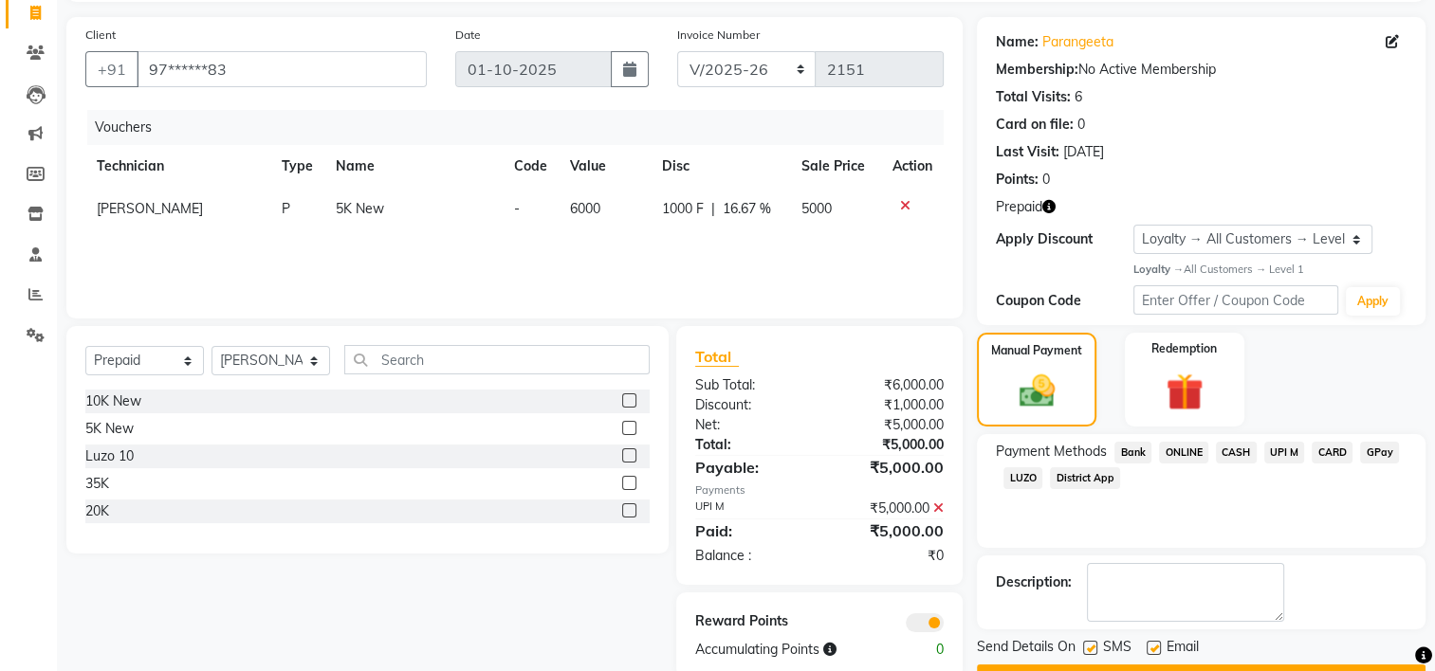
scroll to position [174, 0]
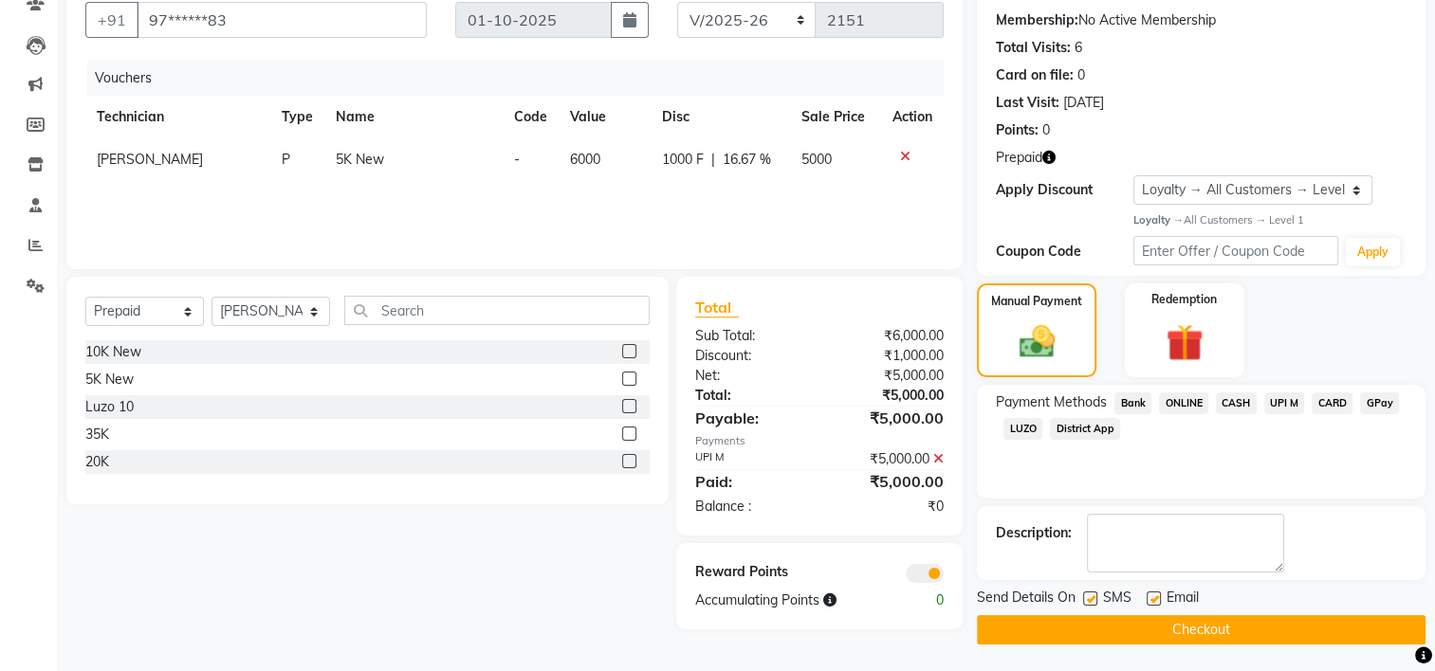
click at [1185, 639] on button "Checkout" at bounding box center [1201, 629] width 449 height 29
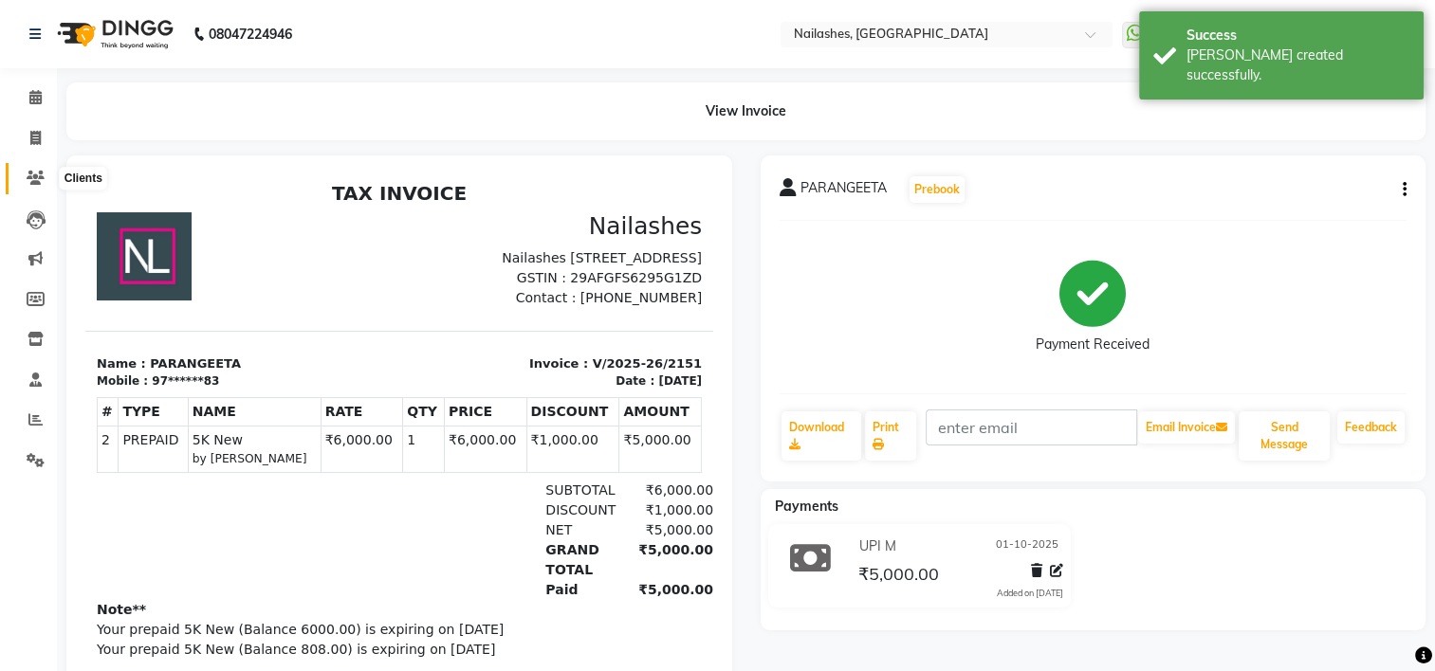
click at [41, 177] on icon at bounding box center [36, 178] width 18 height 14
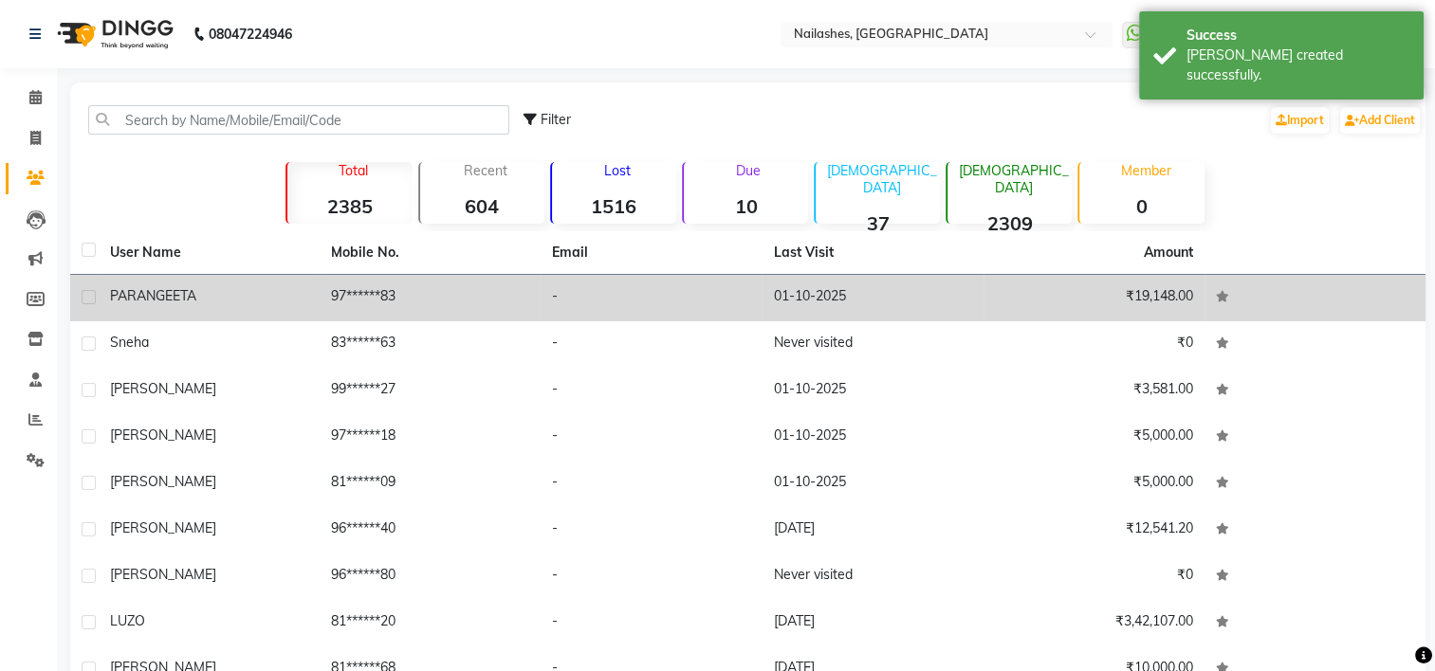
click at [237, 297] on div "PARANGEETA" at bounding box center [209, 296] width 198 height 20
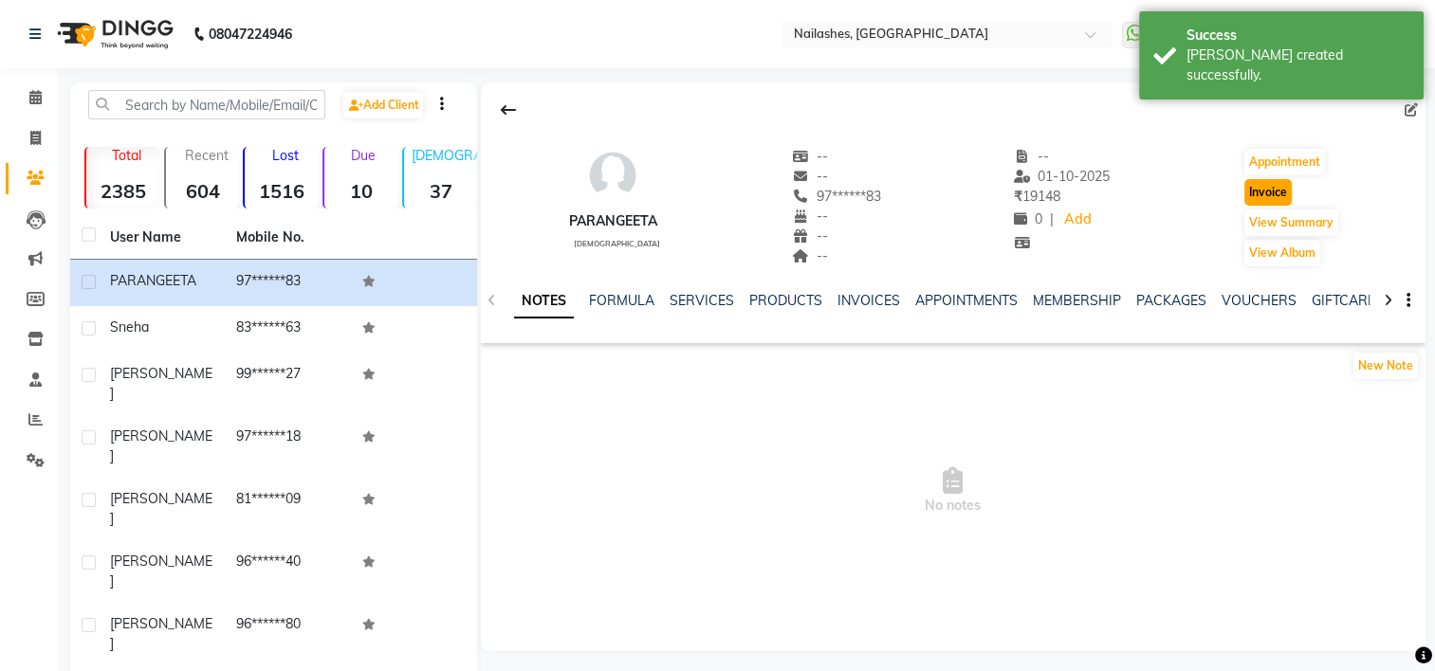
click at [1267, 201] on button "Invoice" at bounding box center [1267, 192] width 47 height 27
select select "service"
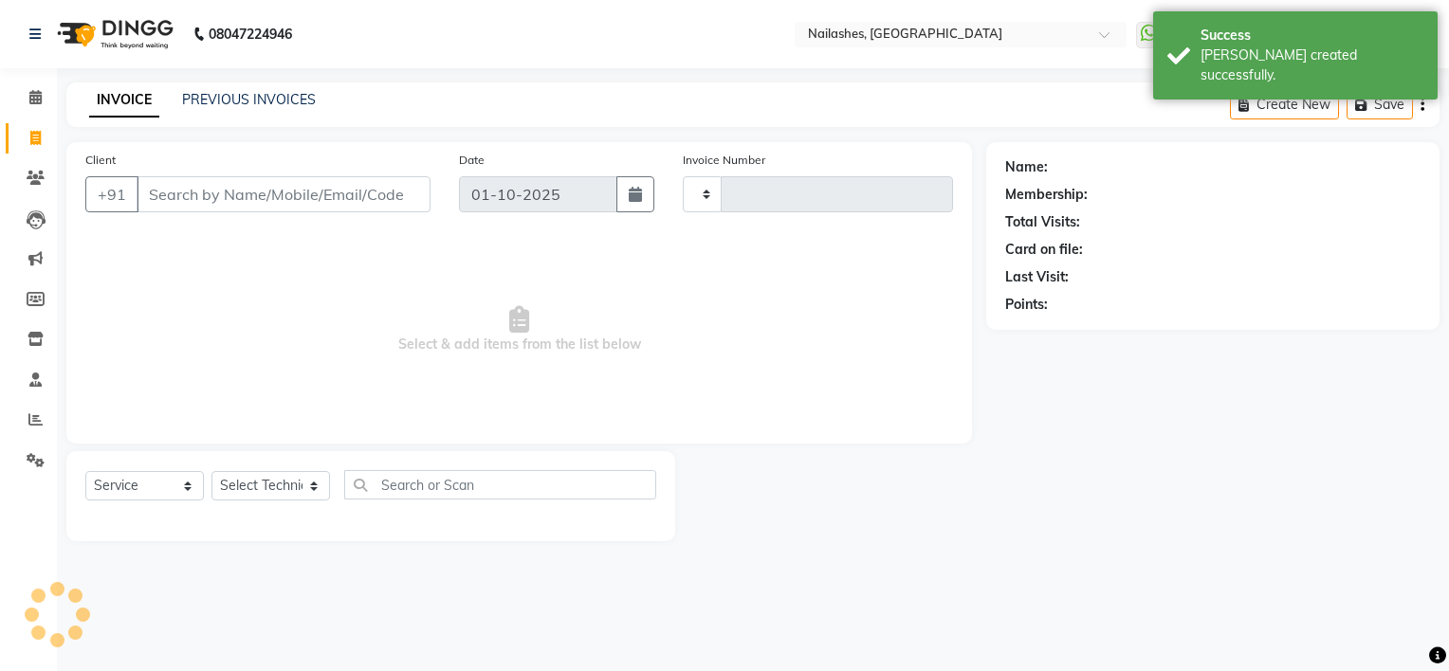
type input "2152"
select select "6579"
type input "97******83"
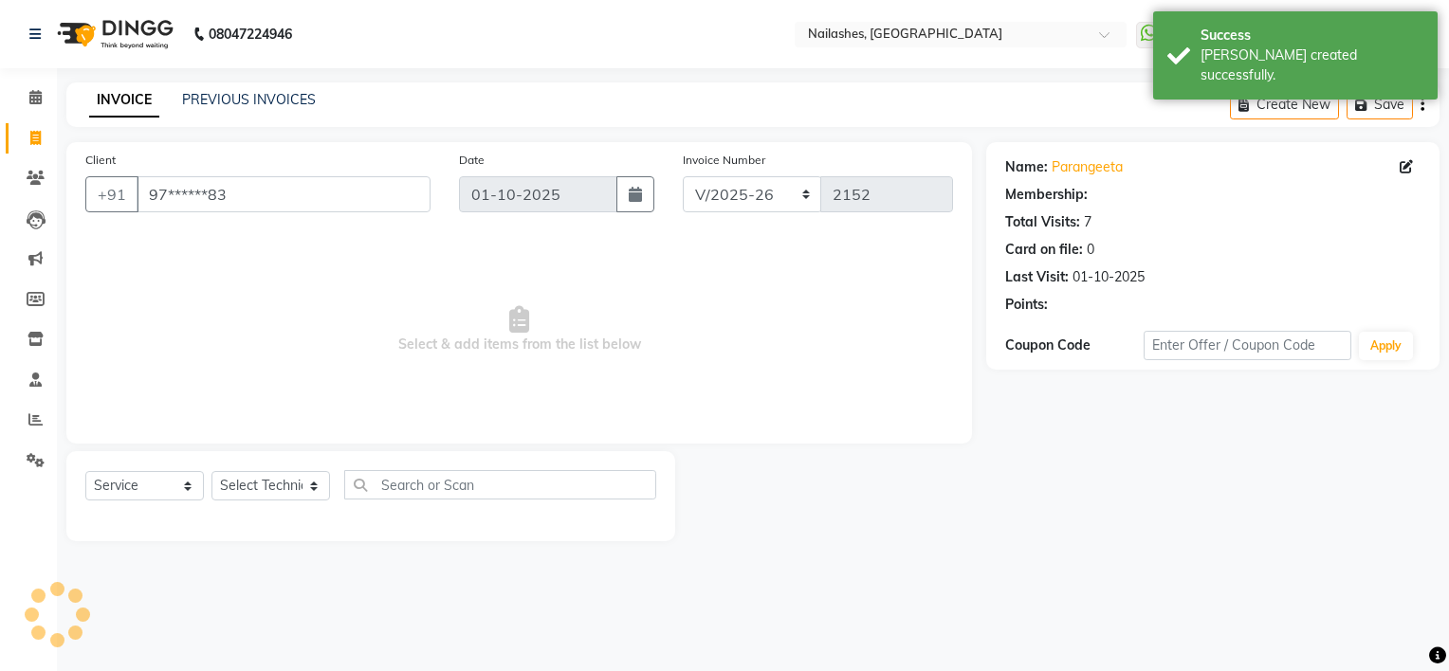
select select "1: Object"
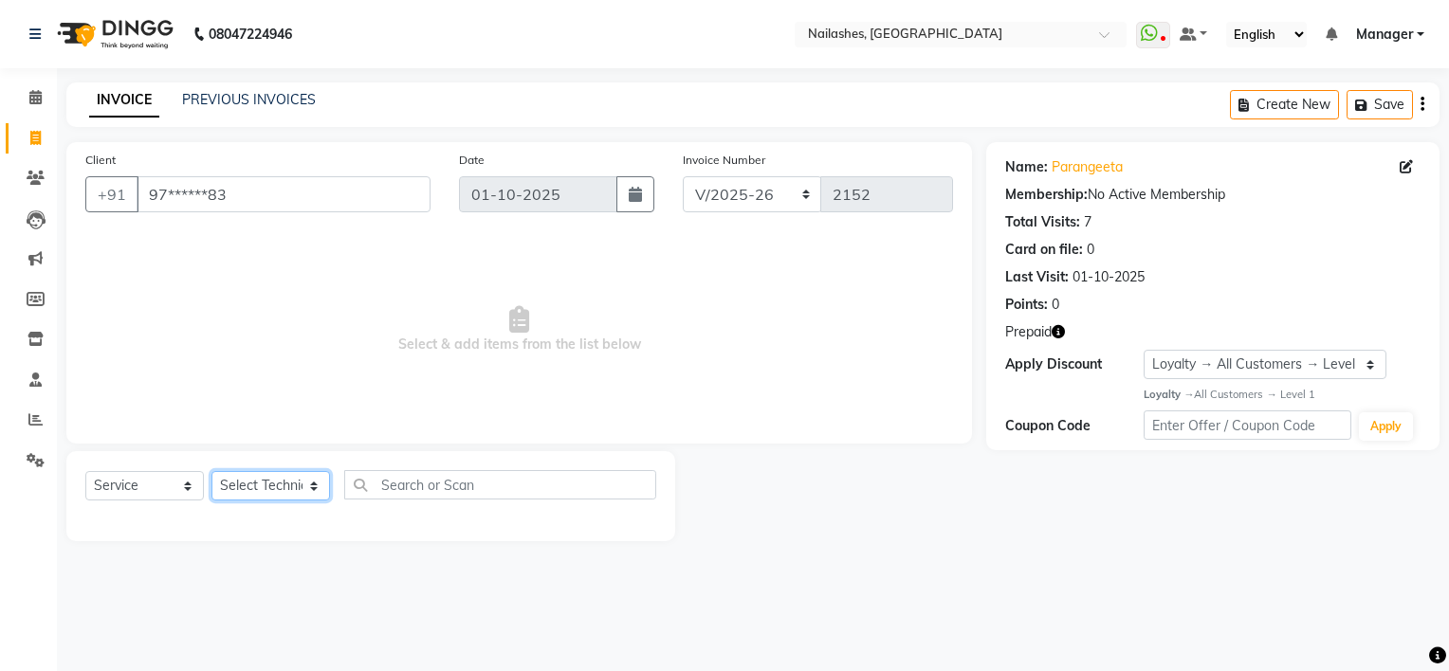
click at [241, 486] on select "Select Technician ARISH [PERSON_NAME] [PERSON_NAME] [PERSON_NAME] [PERSON_NAME]…" at bounding box center [270, 485] width 119 height 29
select select "91559"
click at [211, 472] on select "Select Technician ARISH [PERSON_NAME] [PERSON_NAME] [PERSON_NAME] [PERSON_NAME]…" at bounding box center [270, 485] width 119 height 29
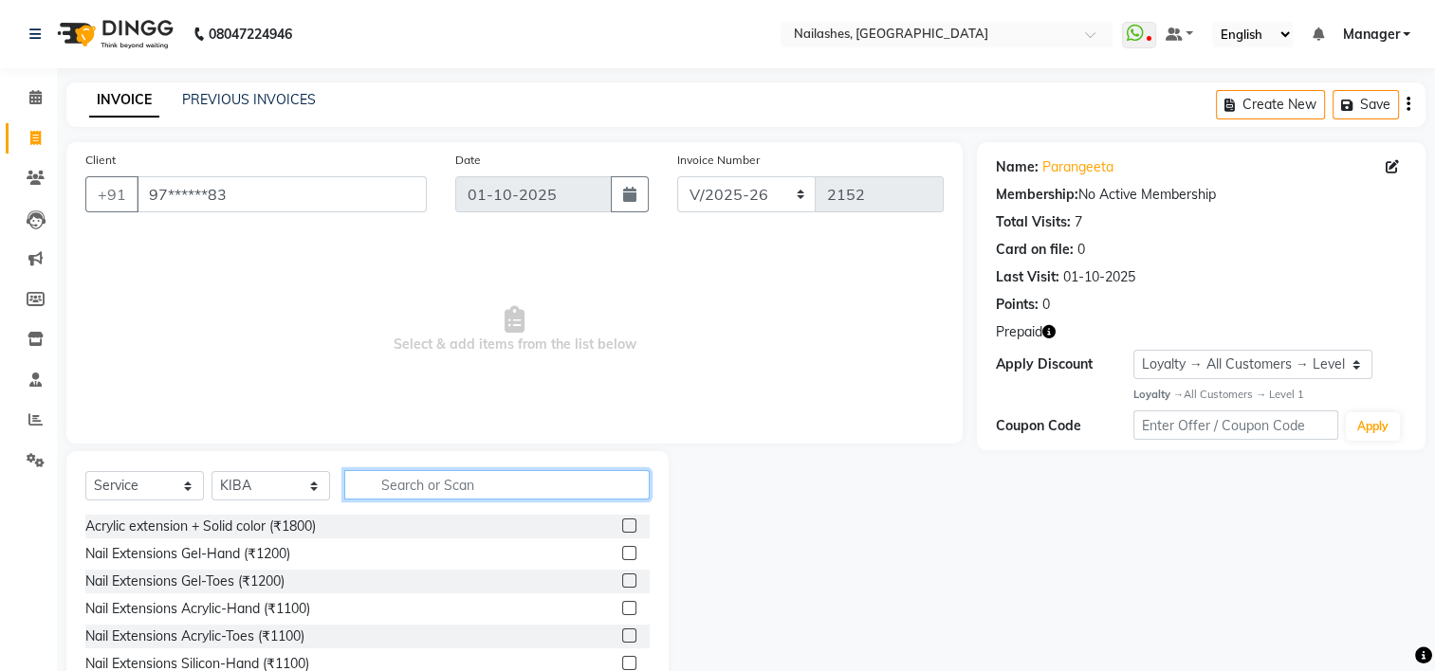
click at [449, 484] on input "text" at bounding box center [496, 484] width 305 height 29
type input "700"
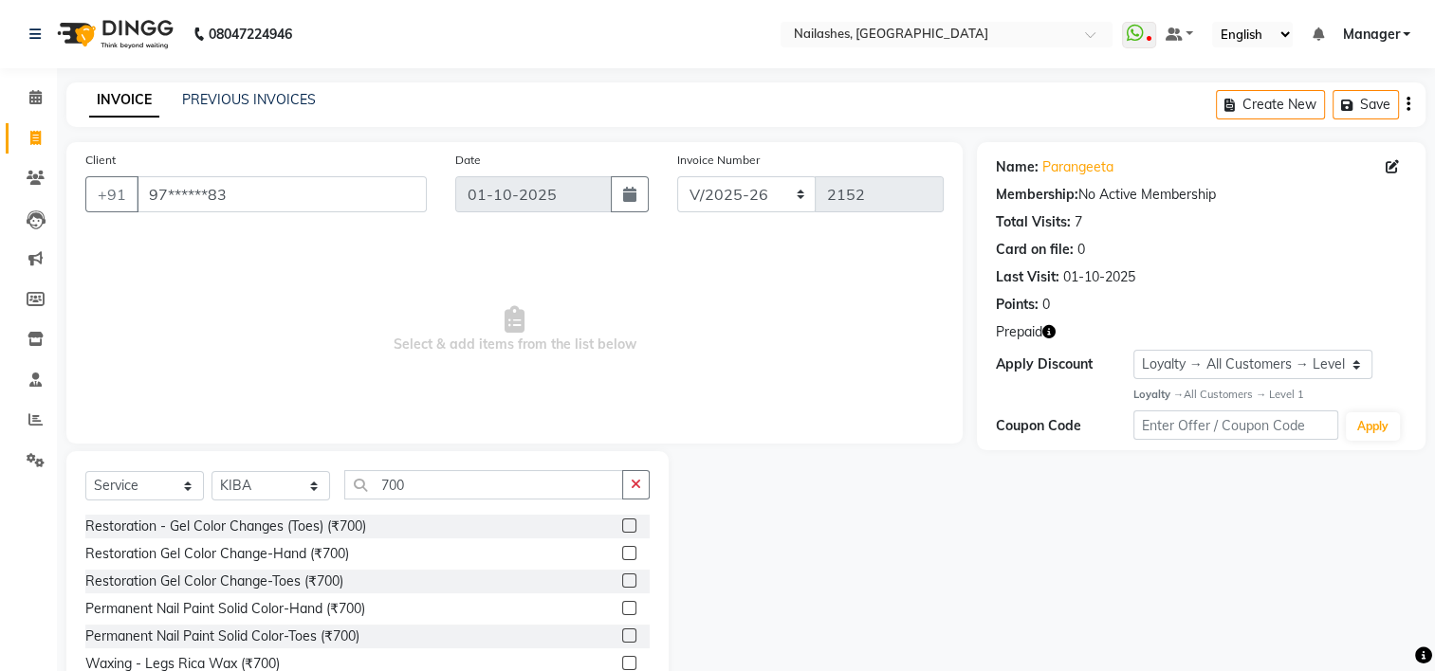
click at [622, 523] on label at bounding box center [629, 526] width 14 height 14
click at [622, 523] on input "checkbox" at bounding box center [628, 527] width 12 height 12
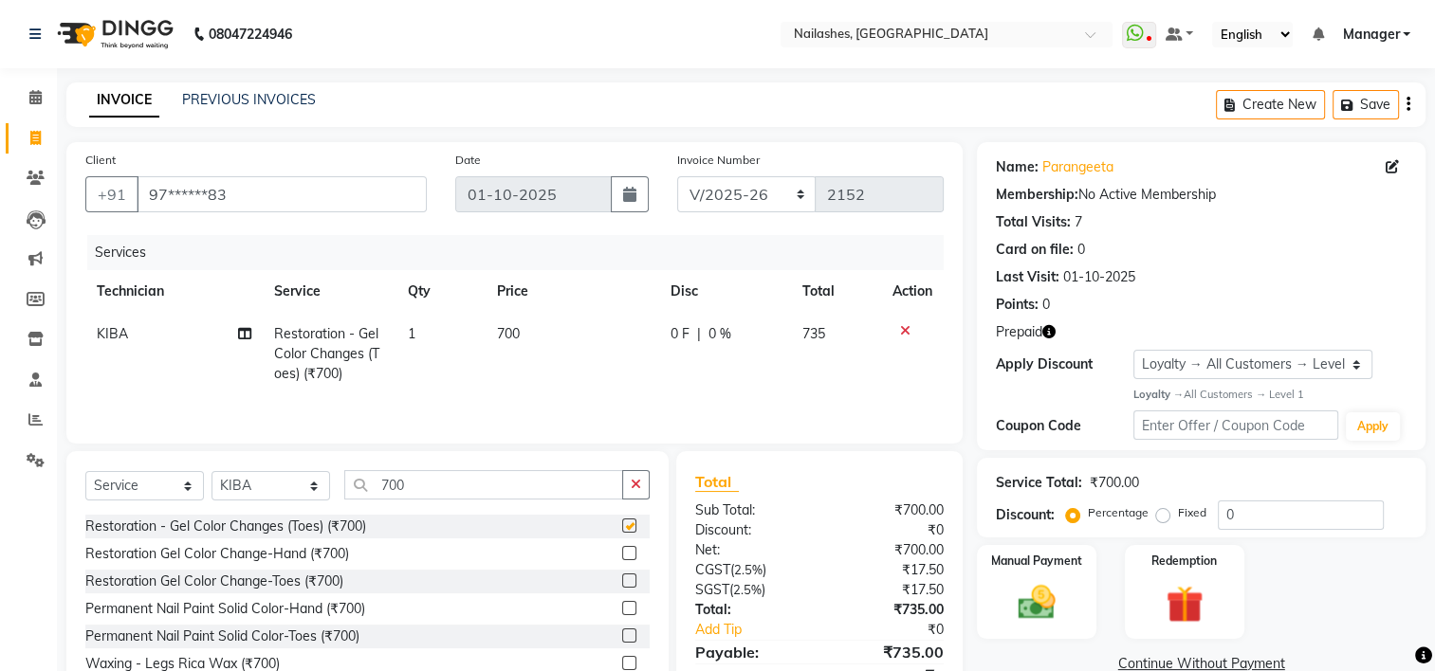
checkbox input "false"
click at [622, 555] on label at bounding box center [629, 553] width 14 height 14
click at [622, 555] on input "checkbox" at bounding box center [628, 554] width 12 height 12
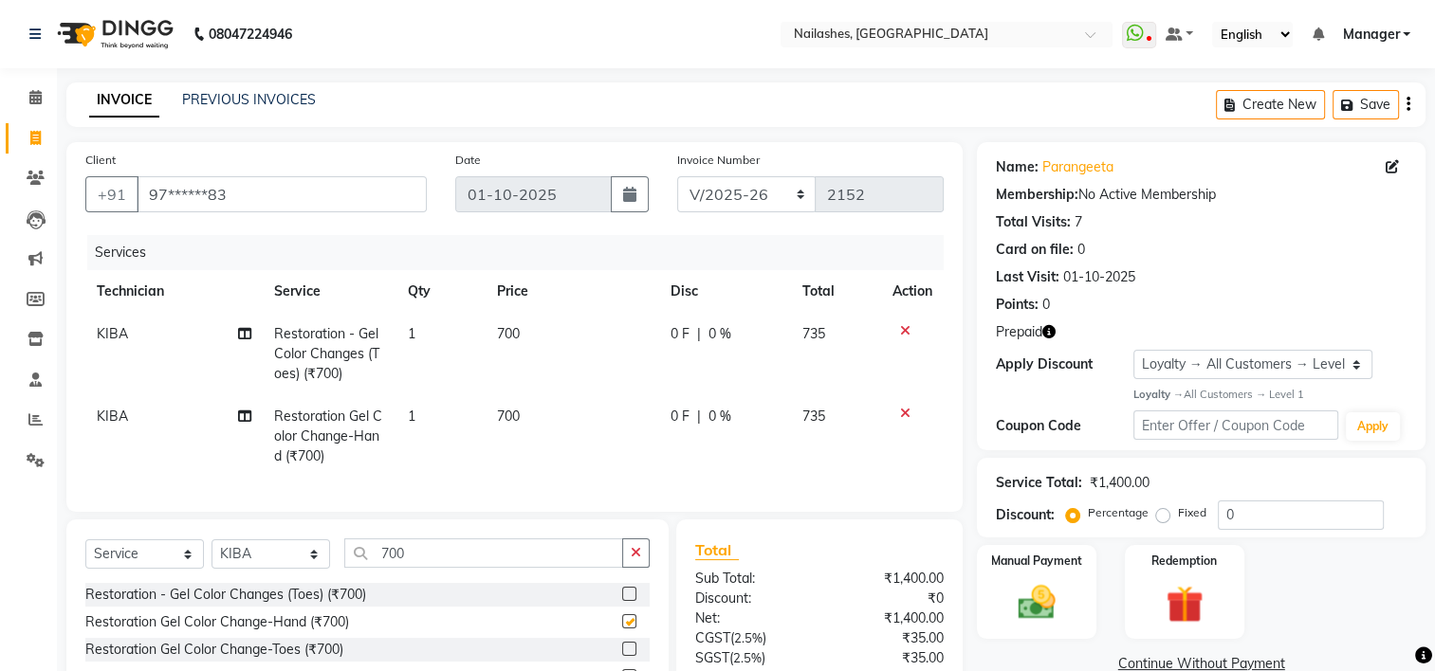
checkbox input "false"
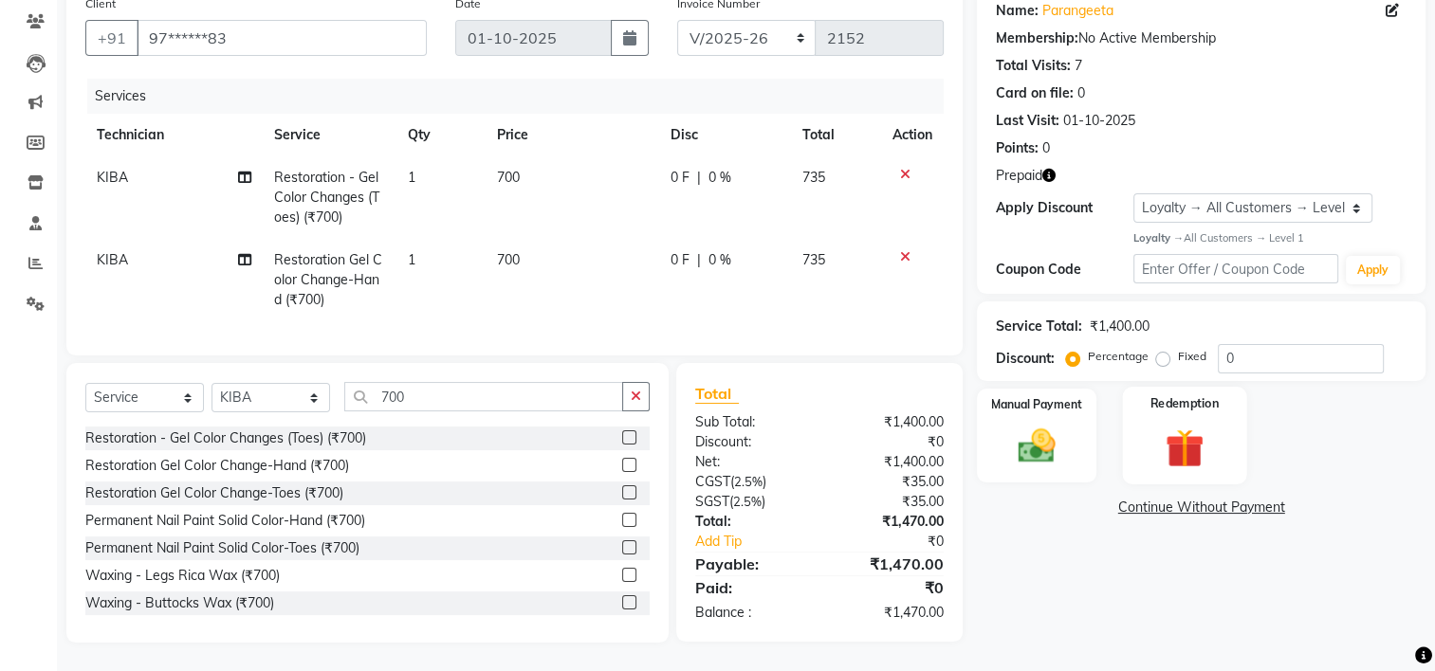
click at [1193, 404] on div "Redemption" at bounding box center [1184, 436] width 124 height 98
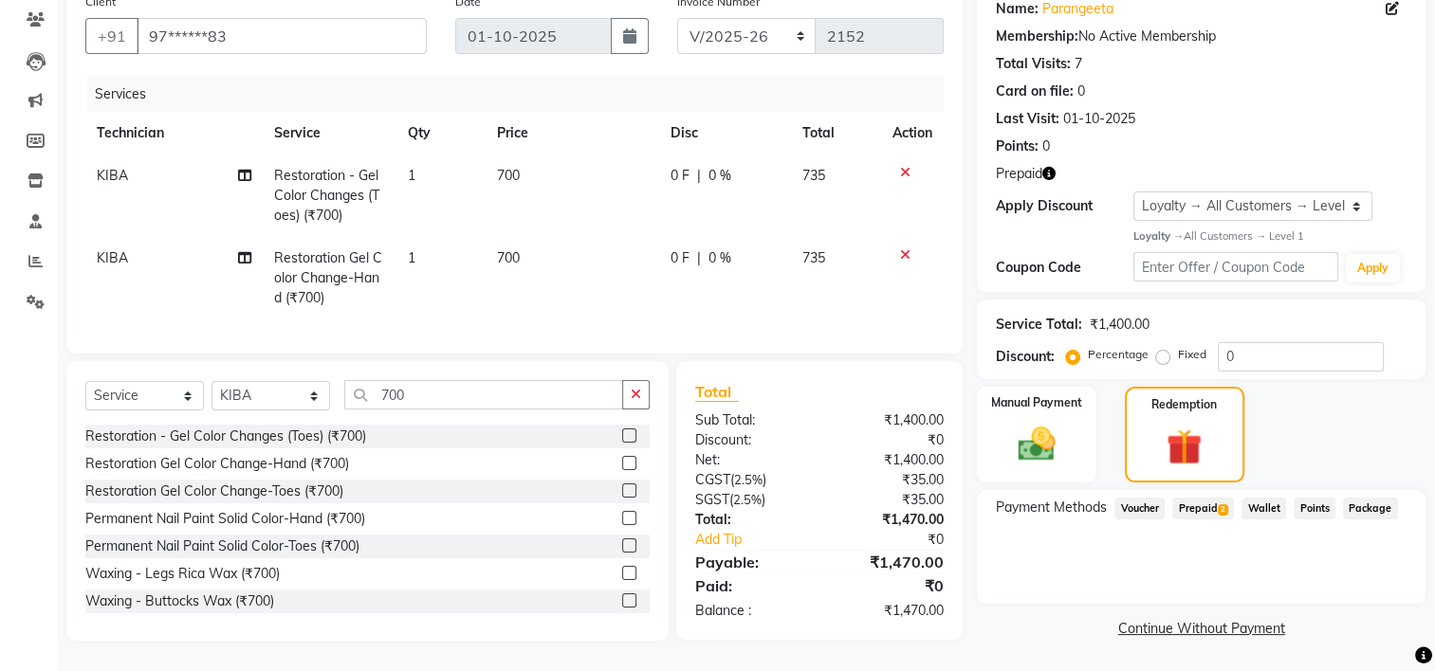
click at [1219, 504] on span "2" at bounding box center [1223, 509] width 10 height 11
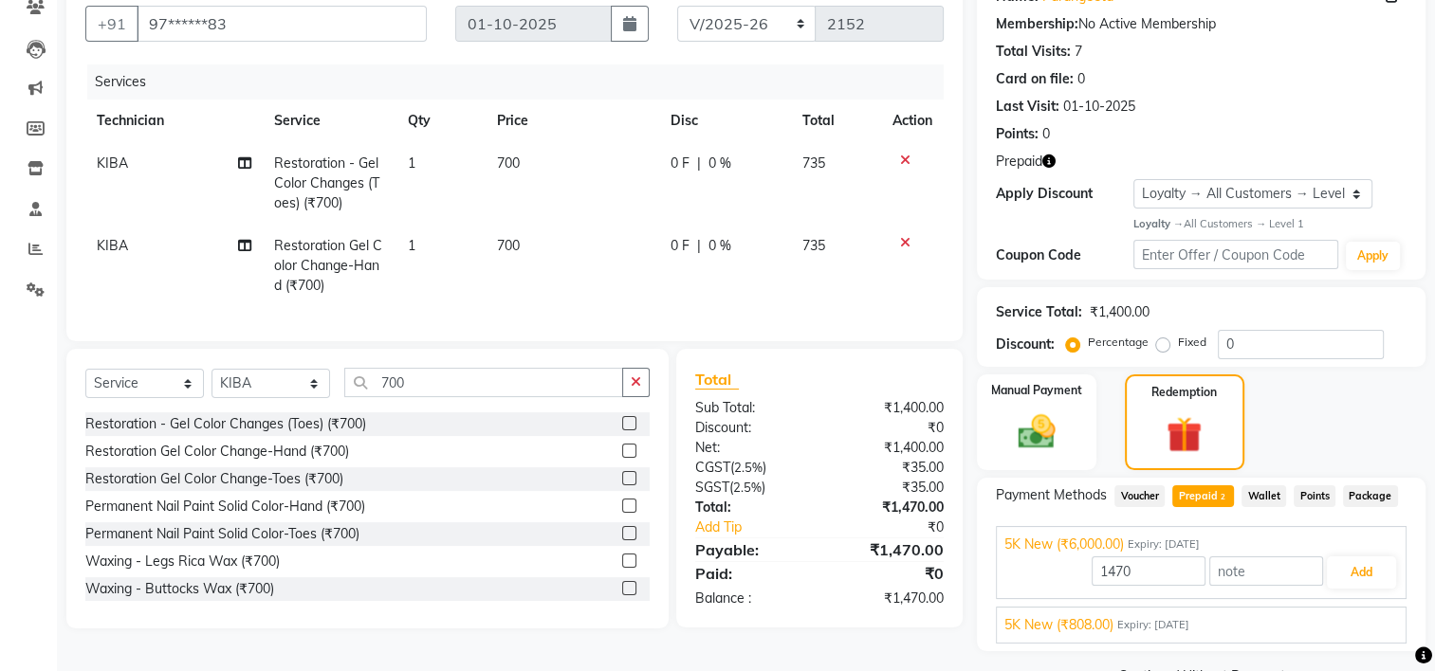
scroll to position [216, 0]
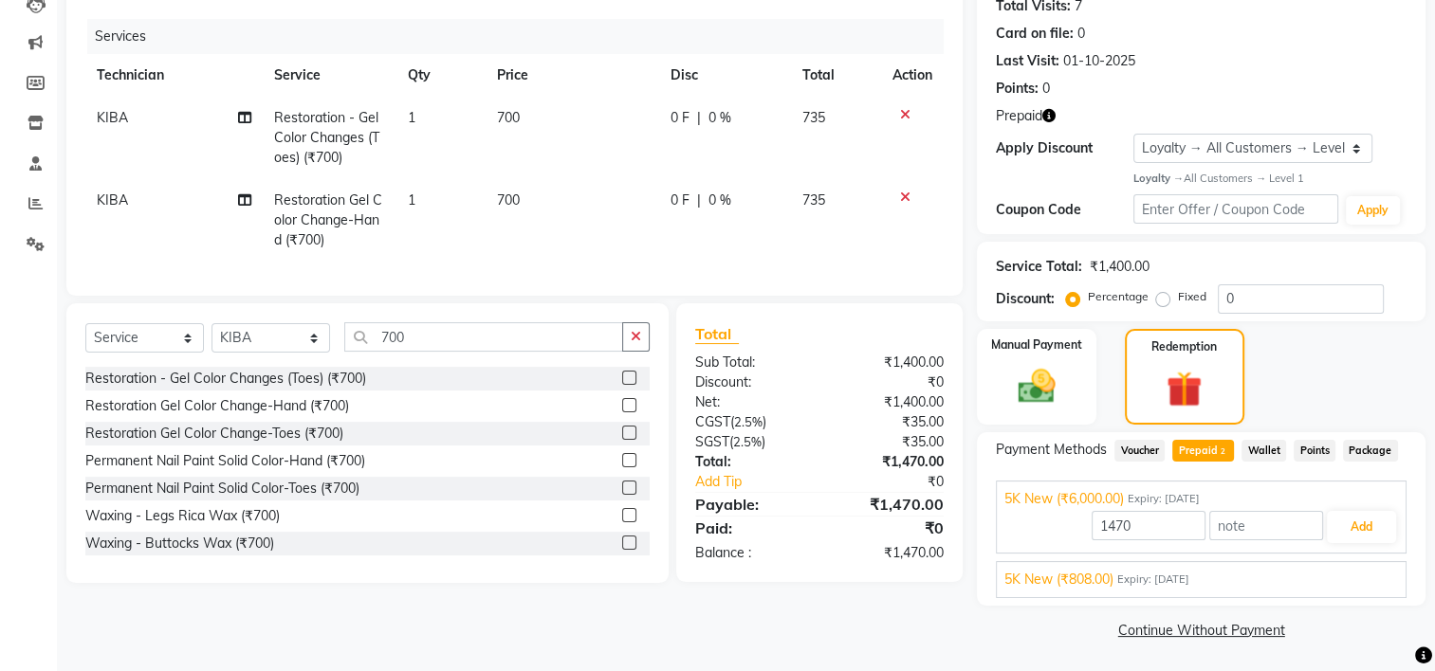
click at [1354, 580] on div "5K New (₹808.00) Expiry: [DATE]" at bounding box center [1201, 580] width 394 height 20
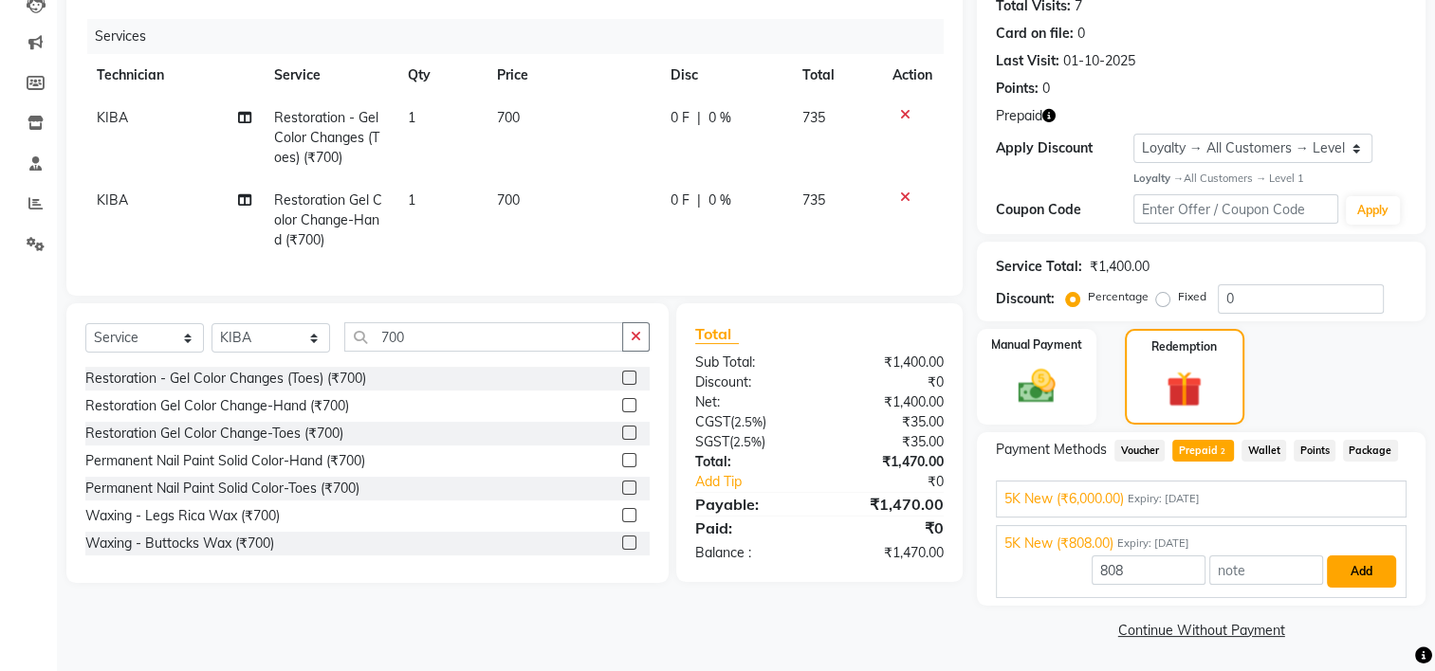
click at [1355, 573] on button "Add" at bounding box center [1361, 572] width 69 height 32
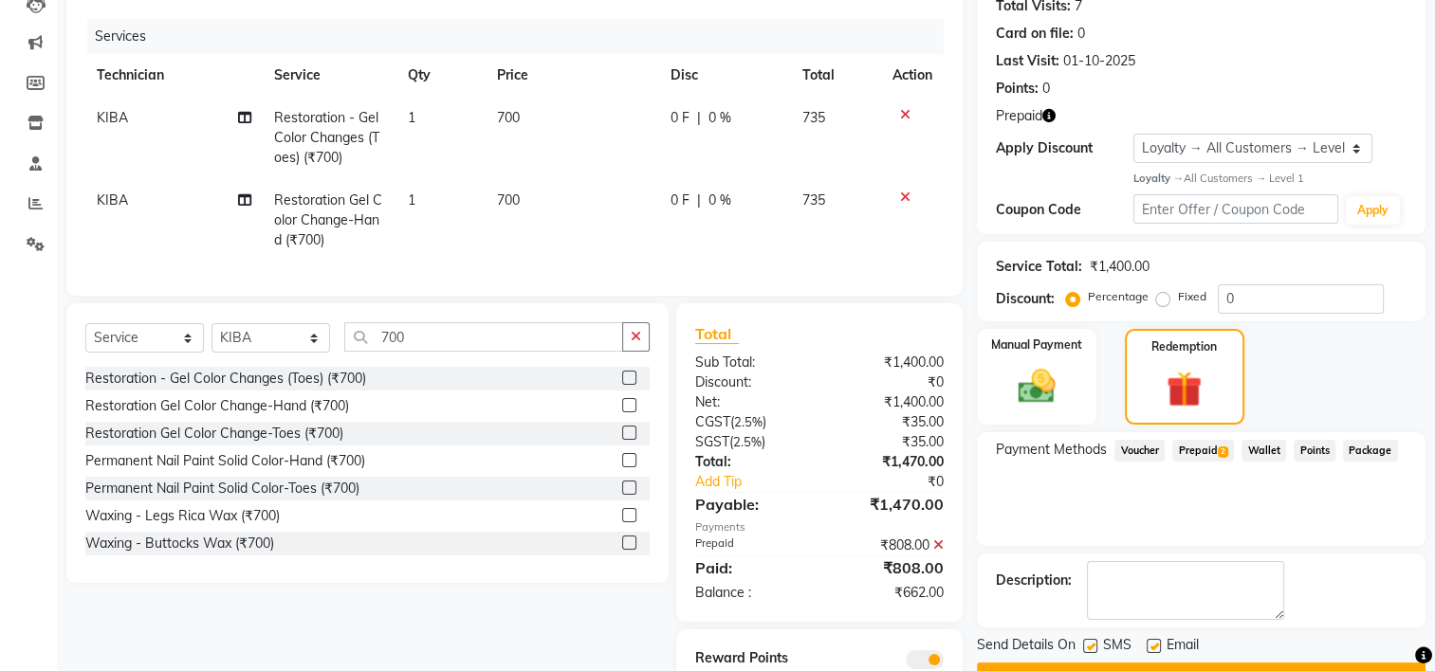
click at [1221, 453] on span "2" at bounding box center [1223, 452] width 10 height 11
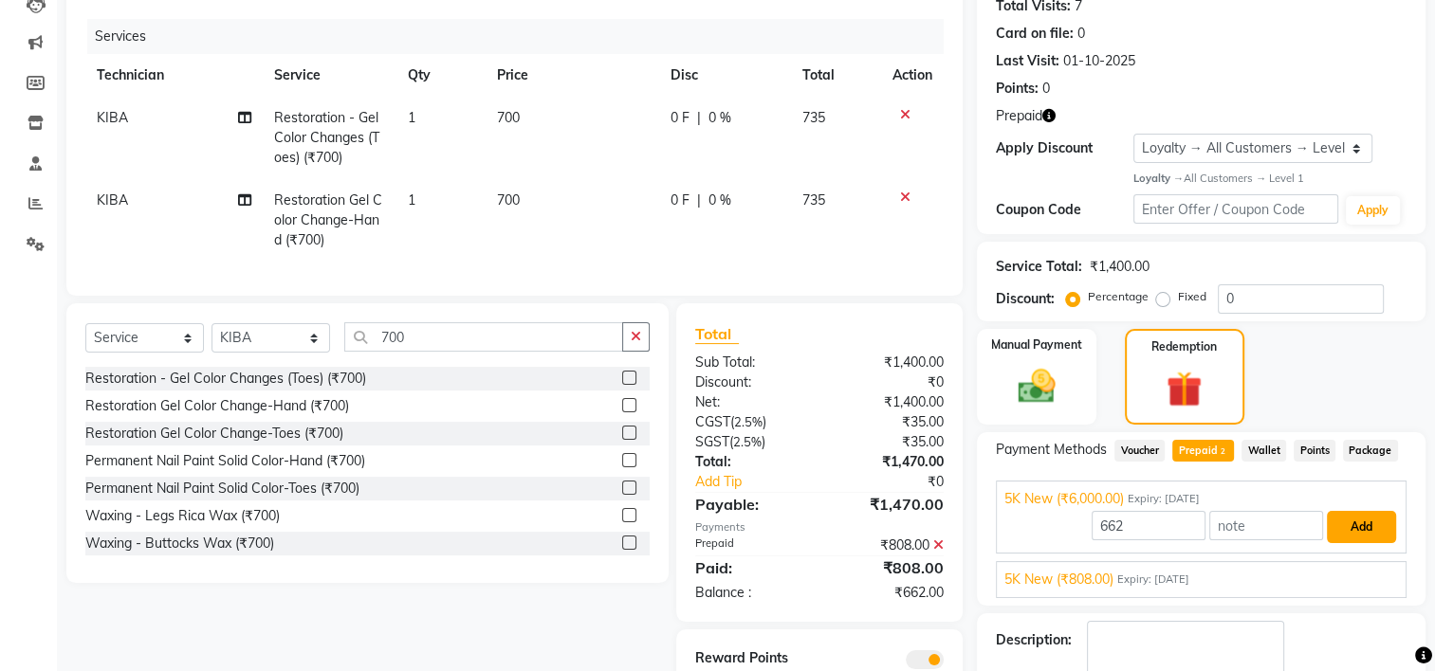
click at [1353, 531] on button "Add" at bounding box center [1361, 527] width 69 height 32
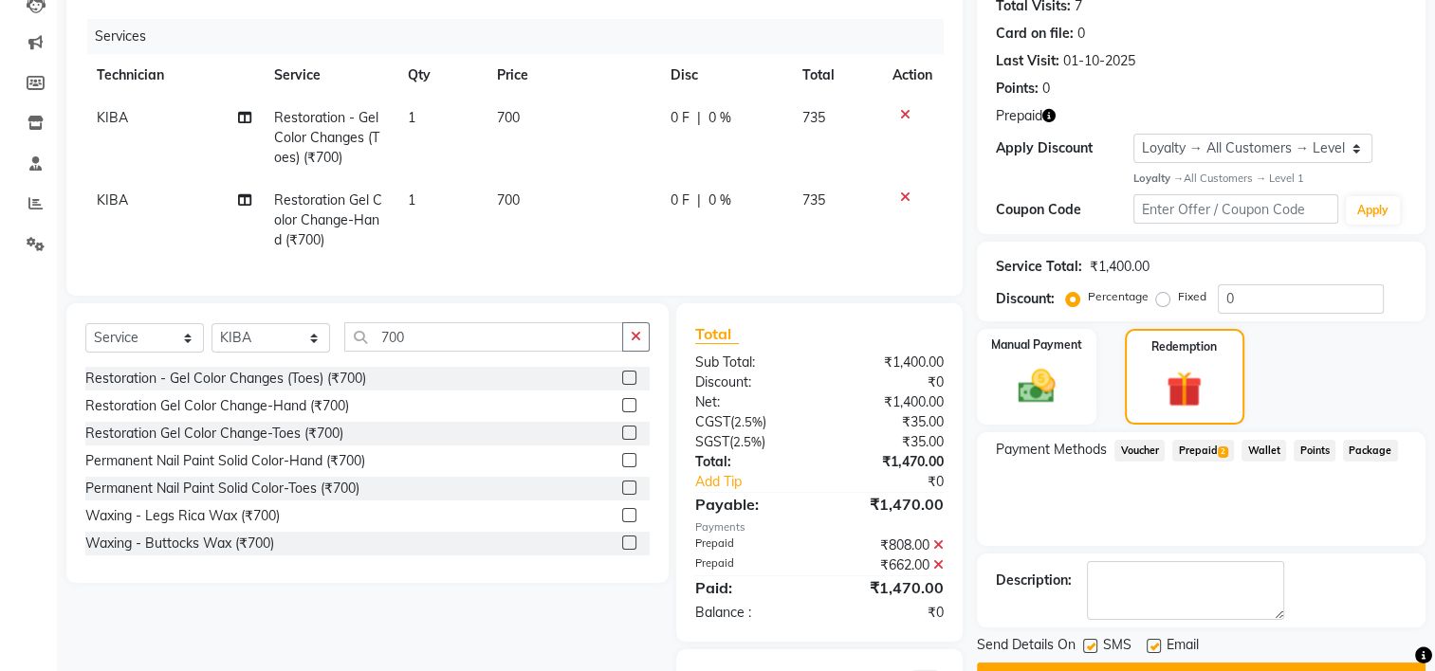
scroll to position [325, 0]
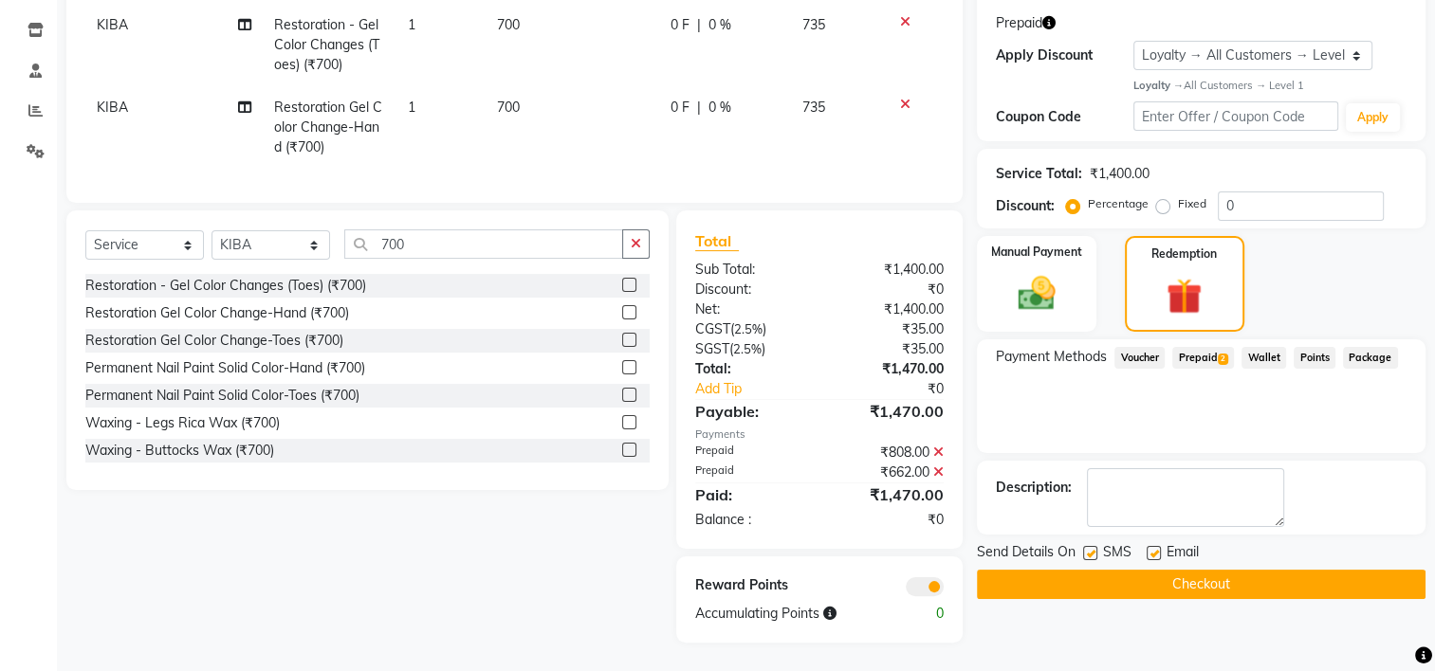
click at [1159, 570] on button "Checkout" at bounding box center [1201, 584] width 449 height 29
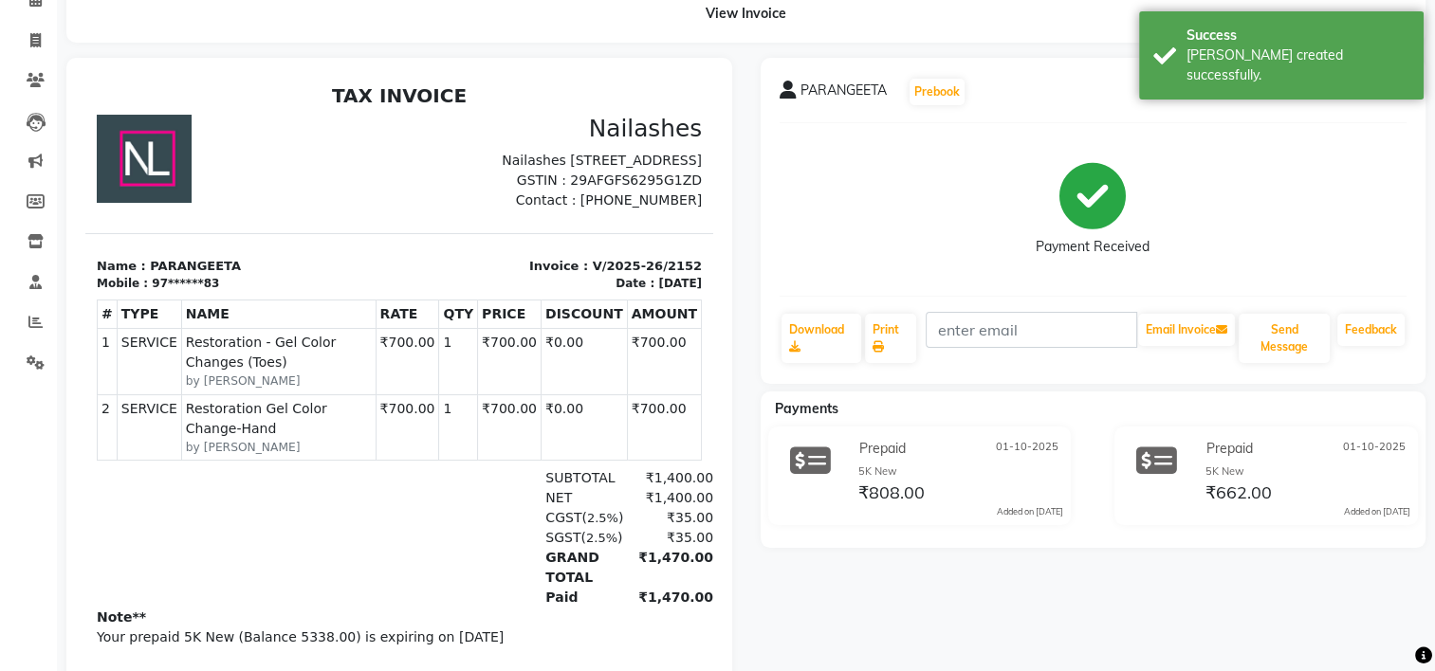
scroll to position [257, 0]
